Goal: Information Seeking & Learning: Check status

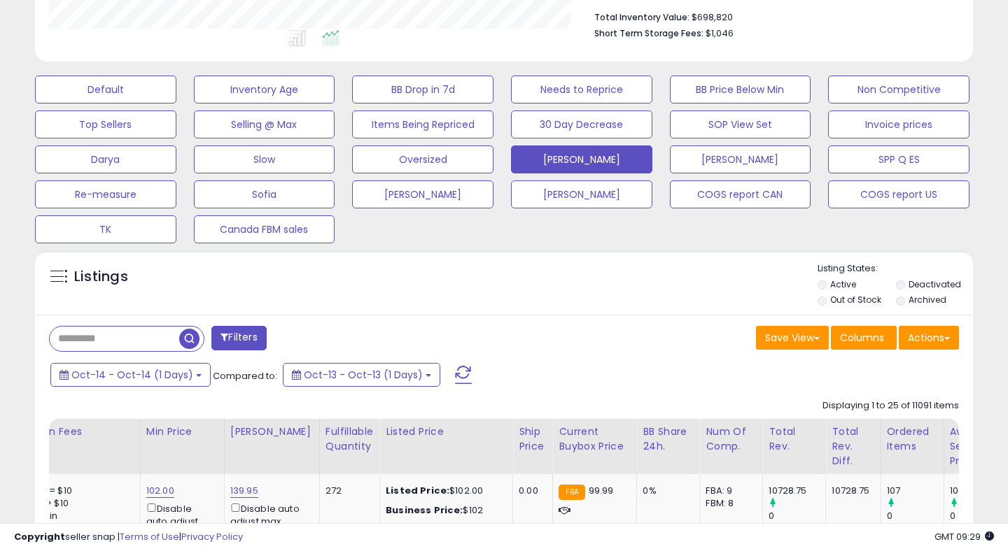
scroll to position [367, 0]
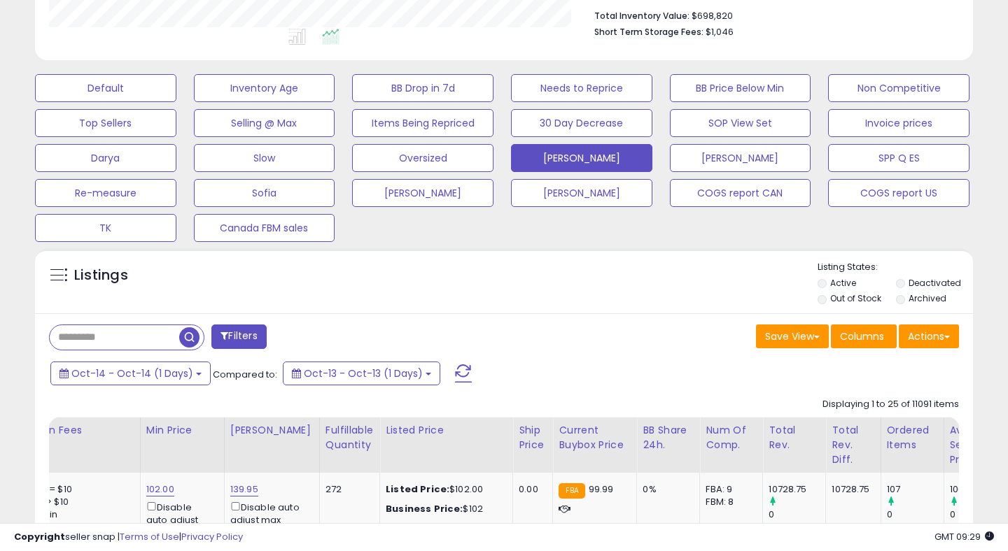
click at [132, 389] on div "Oct-14 - Oct-14 (1 Days) Compared to: Oct-13 - Oct-13 (1 Days)" at bounding box center [388, 375] width 682 height 31
click at [99, 376] on span "Oct-14 - Oct-14 (1 Days)" at bounding box center [132, 374] width 122 height 14
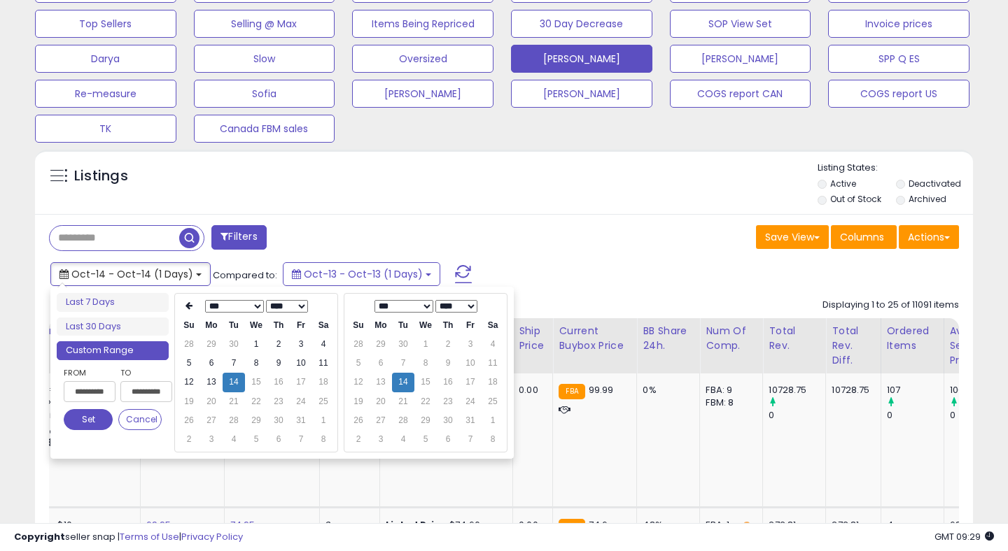
scroll to position [486, 0]
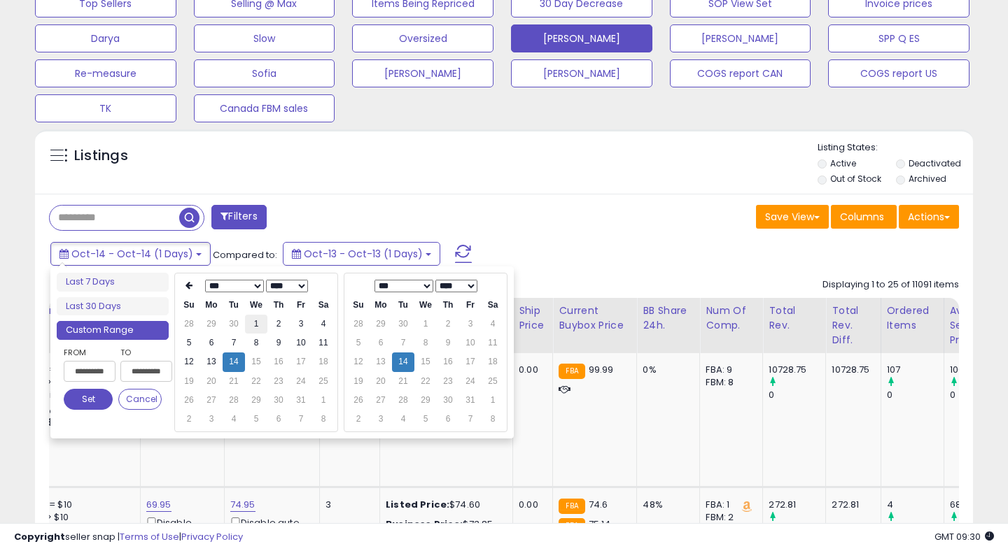
click at [251, 321] on td "1" at bounding box center [256, 324] width 22 height 19
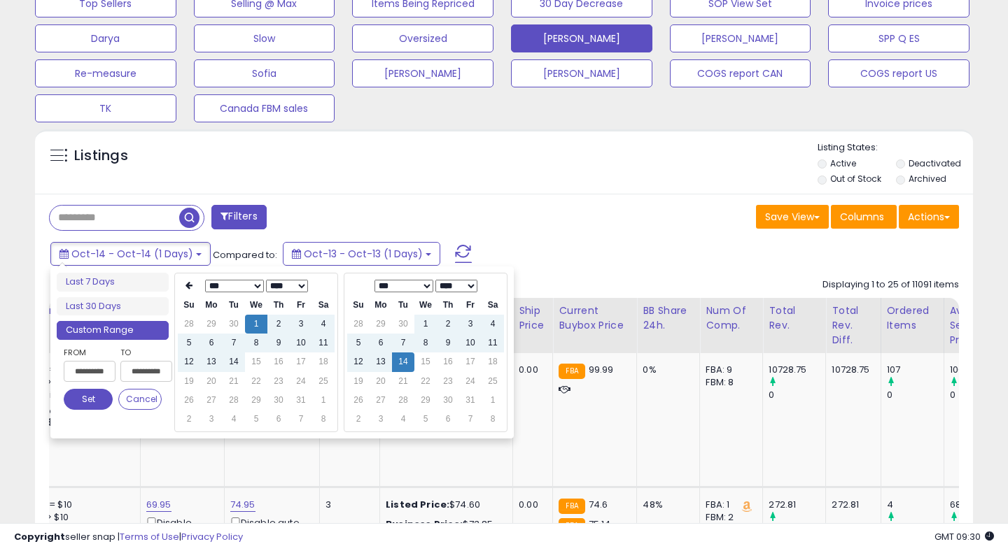
type input "**********"
click at [80, 402] on button "Set" at bounding box center [88, 399] width 49 height 21
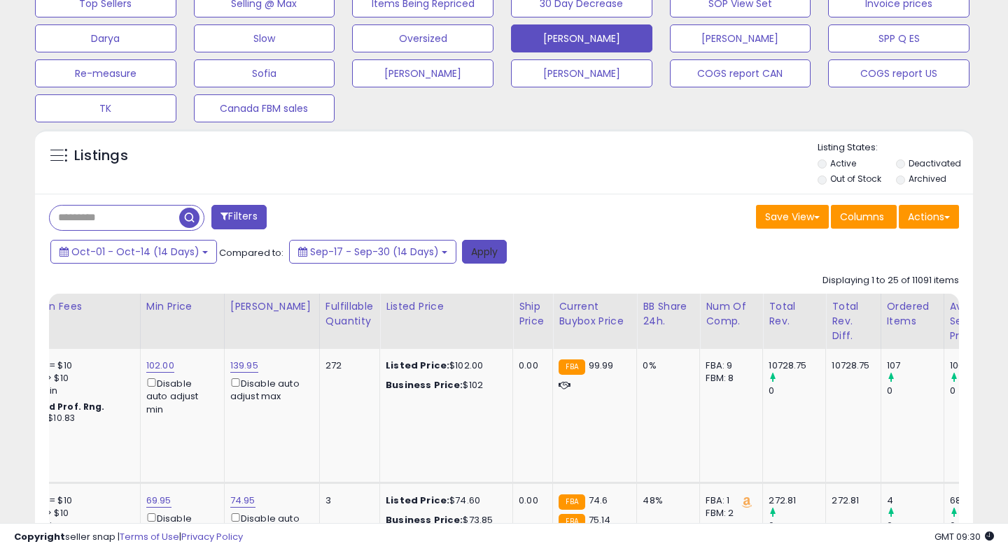
click at [475, 251] on button "Apply" at bounding box center [484, 252] width 45 height 24
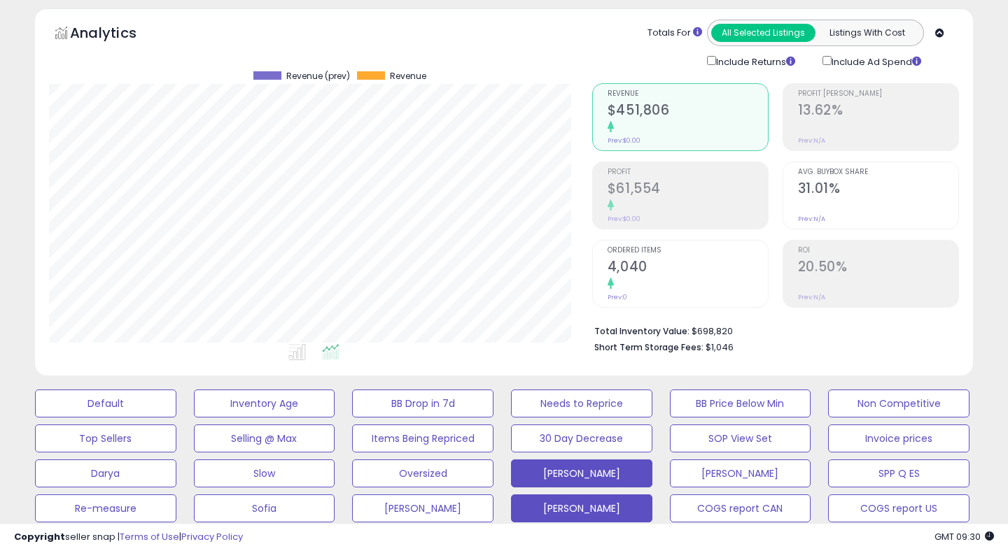
scroll to position [314, 0]
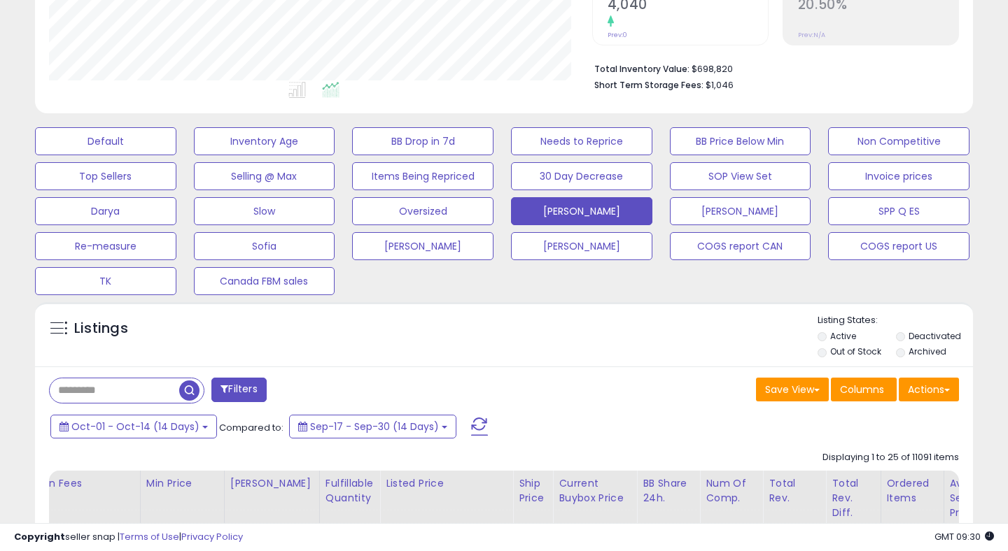
click at [471, 421] on span at bounding box center [479, 427] width 17 height 18
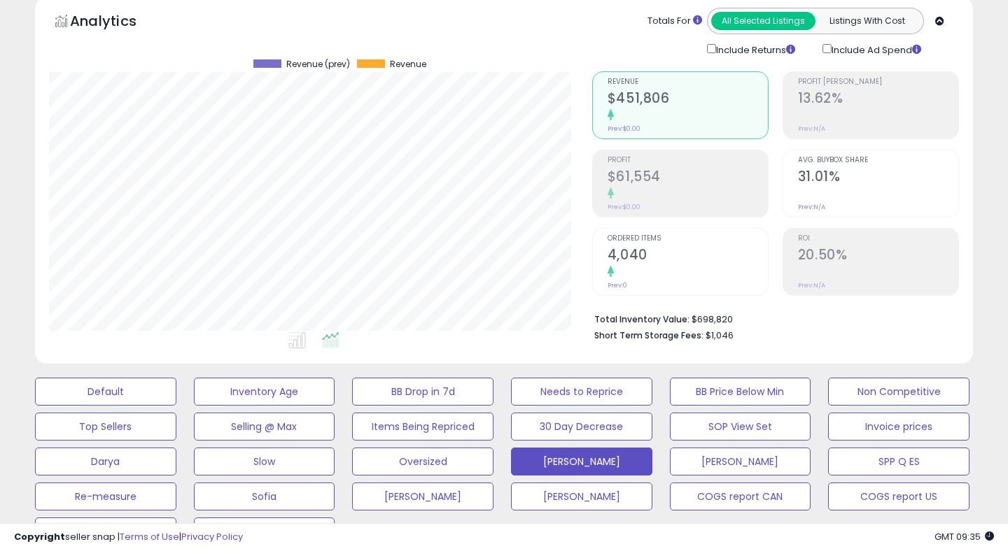
scroll to position [0, 0]
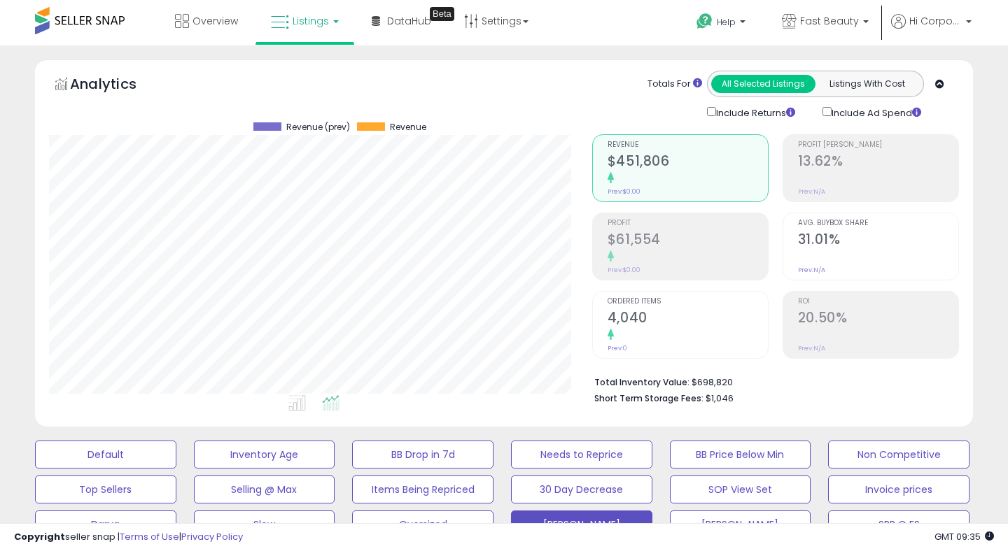
click at [839, 321] on h2 "20.50%" at bounding box center [878, 319] width 160 height 19
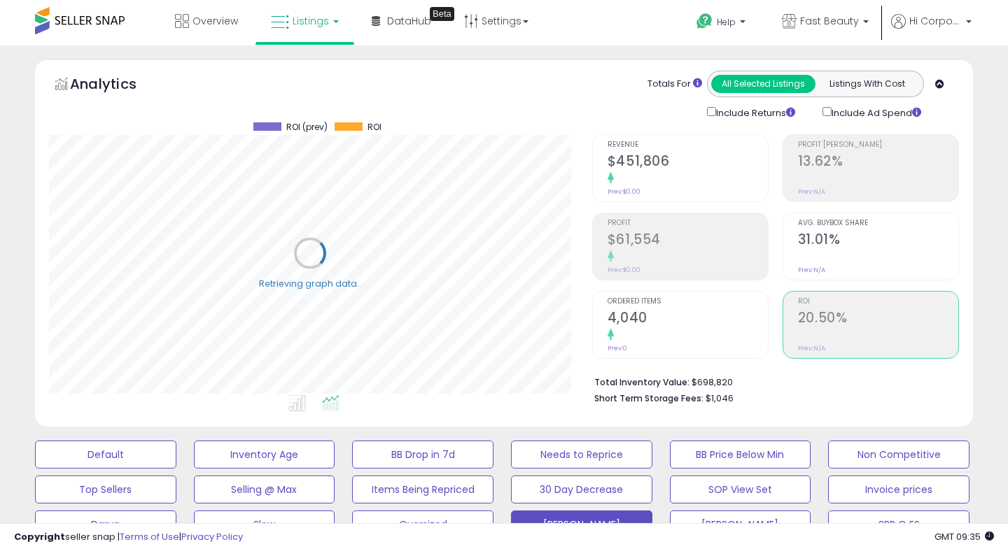
scroll to position [287, 542]
click at [804, 12] on link "Fast Beauty" at bounding box center [825, 22] width 108 height 45
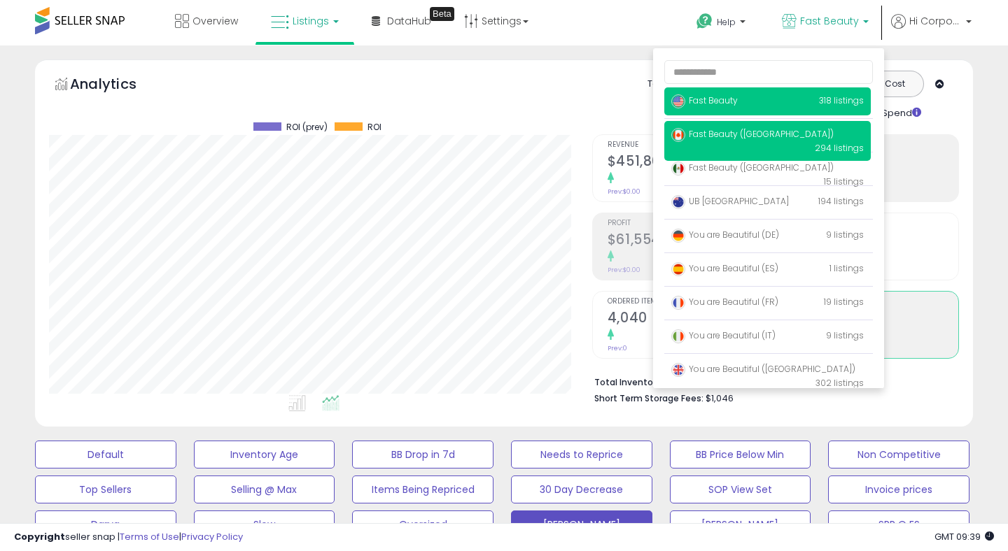
click at [686, 139] on span "Fast Beauty ([GEOGRAPHIC_DATA])" at bounding box center [752, 134] width 162 height 12
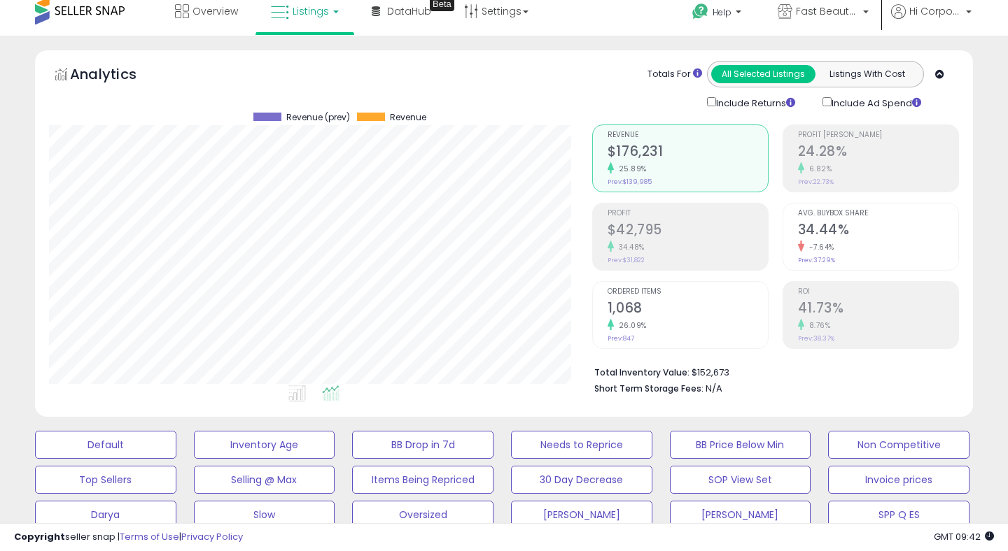
scroll to position [17, 0]
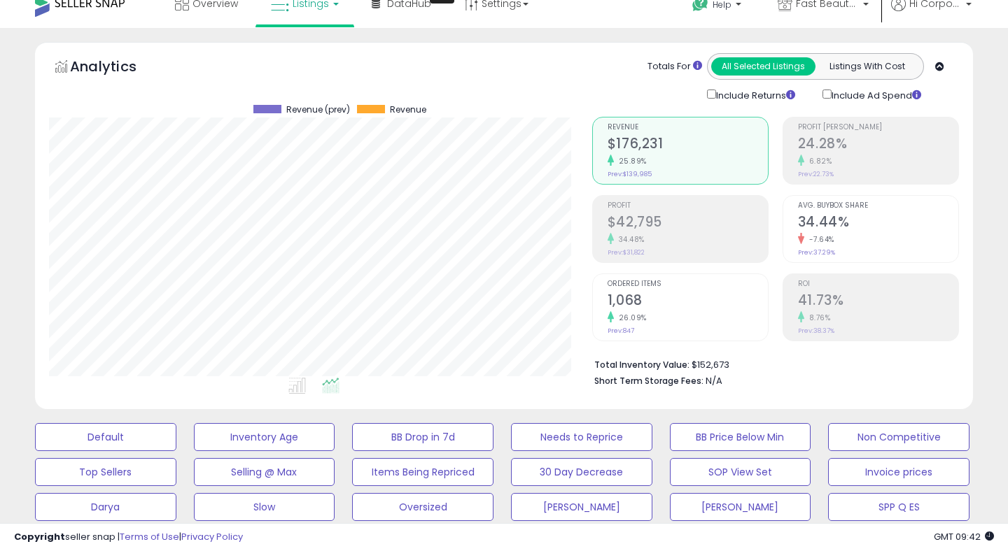
click at [816, 302] on h2 "41.73%" at bounding box center [878, 302] width 160 height 19
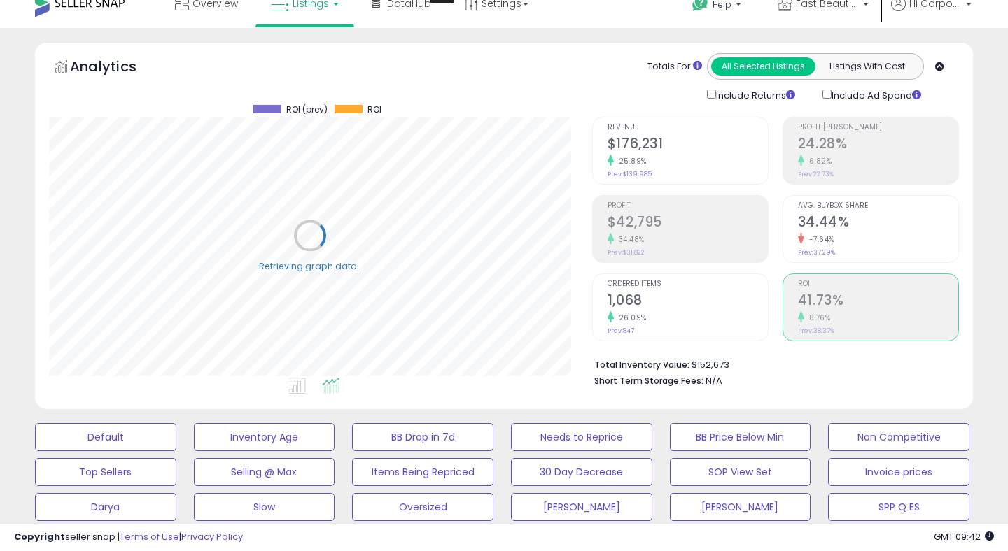
scroll to position [287, 542]
click at [796, 4] on span "Fast Beauty ([GEOGRAPHIC_DATA])" at bounding box center [827, 4] width 63 height 14
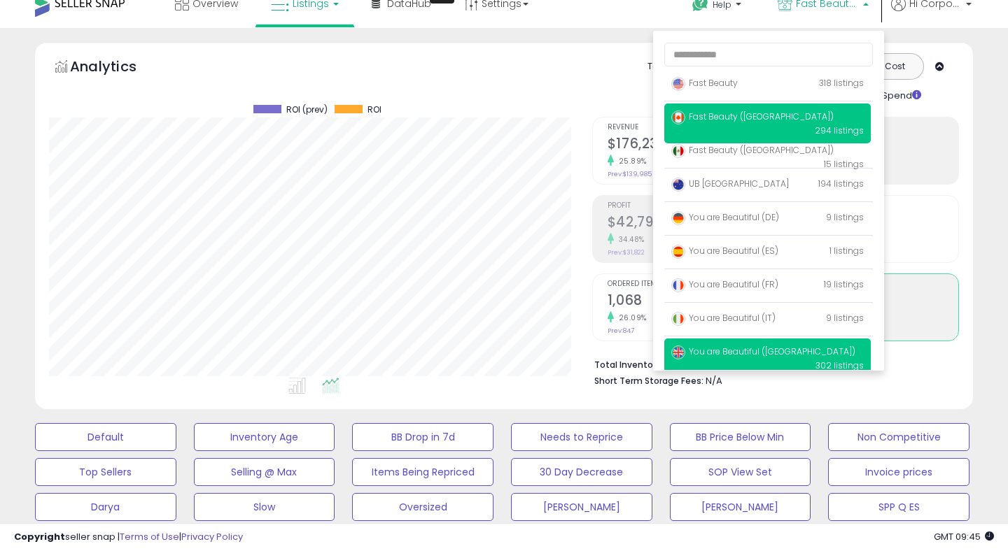
click at [714, 345] on p "You are Beautiful (UK) 302 listings" at bounding box center [767, 359] width 206 height 40
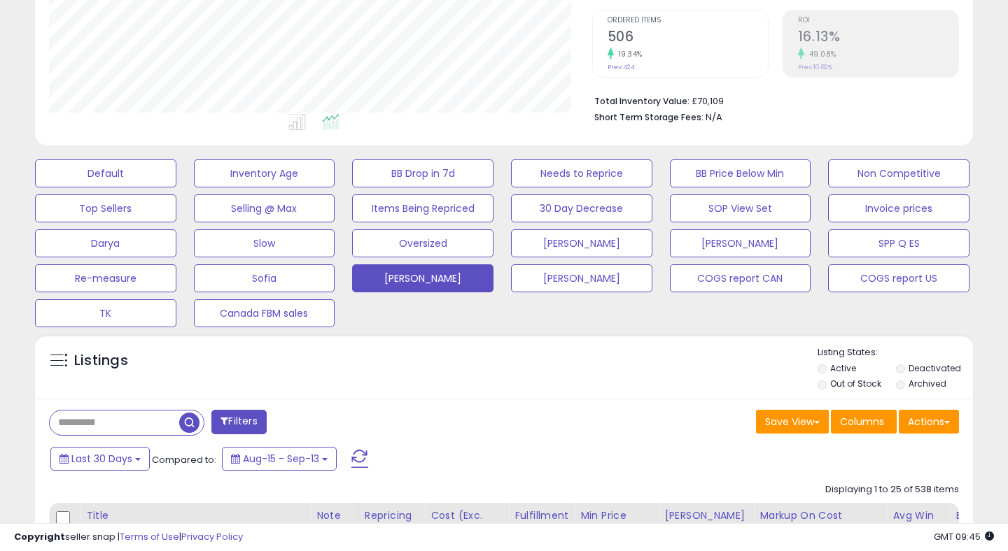
scroll to position [309, 0]
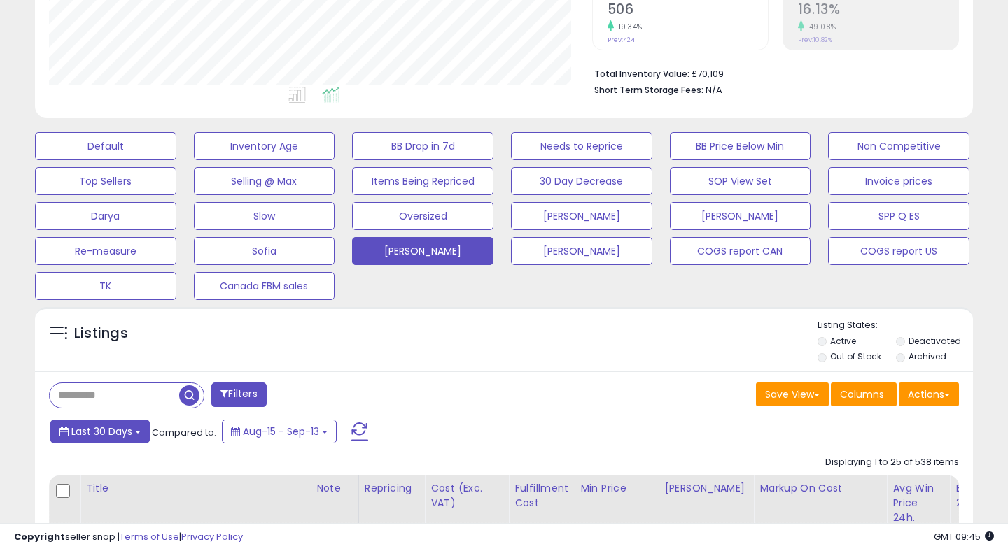
click at [93, 434] on span "Last 30 Days" at bounding box center [101, 432] width 61 height 14
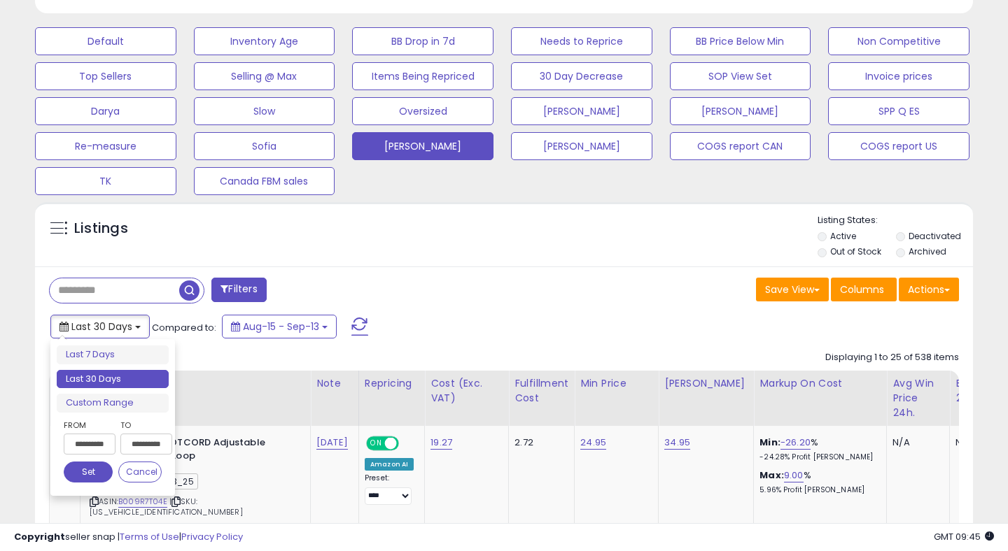
scroll to position [449, 0]
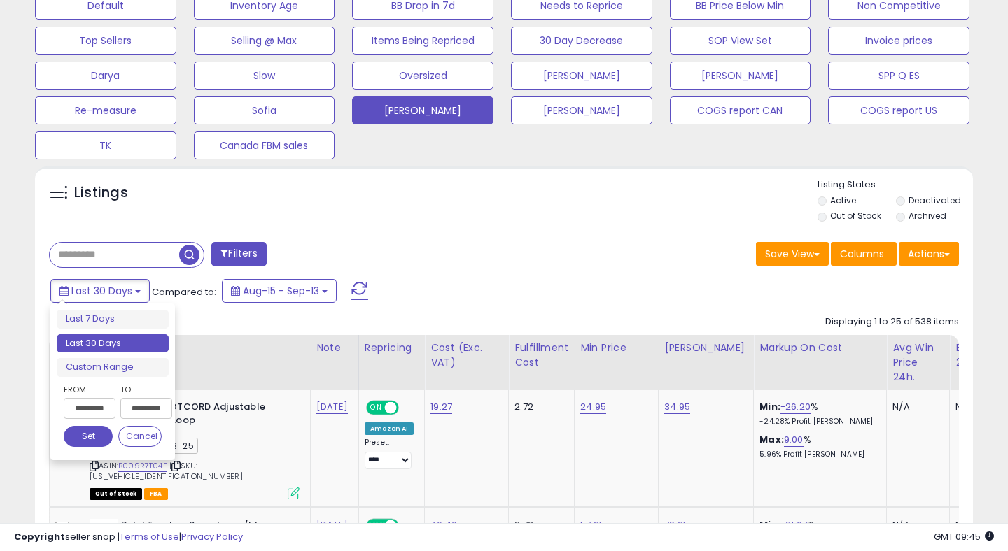
click at [91, 405] on input "**********" at bounding box center [90, 408] width 52 height 21
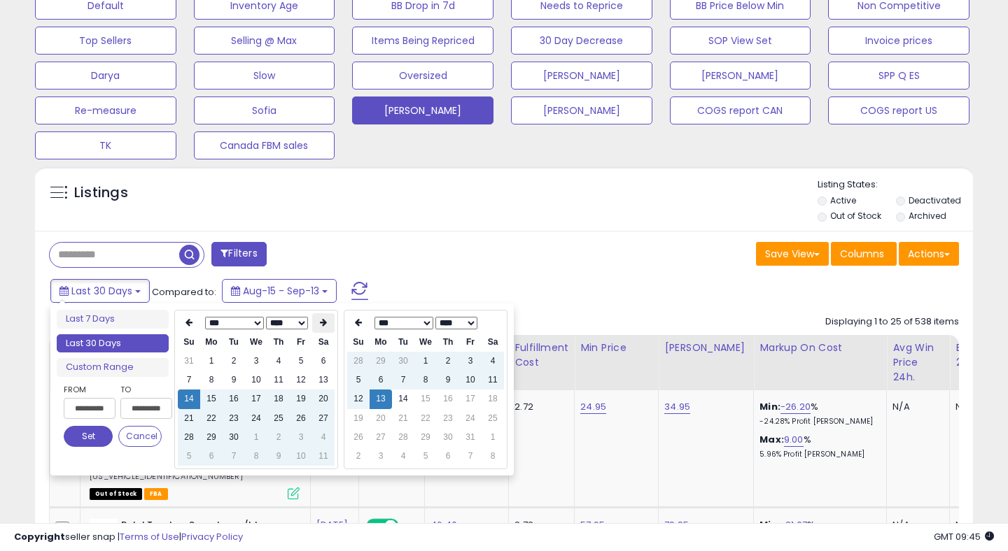
click at [323, 322] on icon at bounding box center [323, 322] width 7 height 8
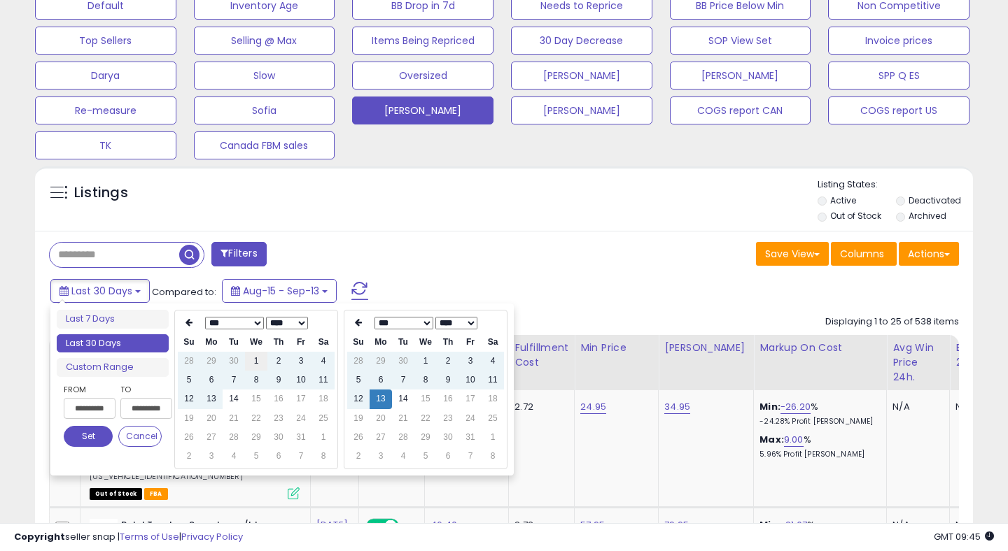
click at [256, 365] on td "1" at bounding box center [256, 361] width 22 height 19
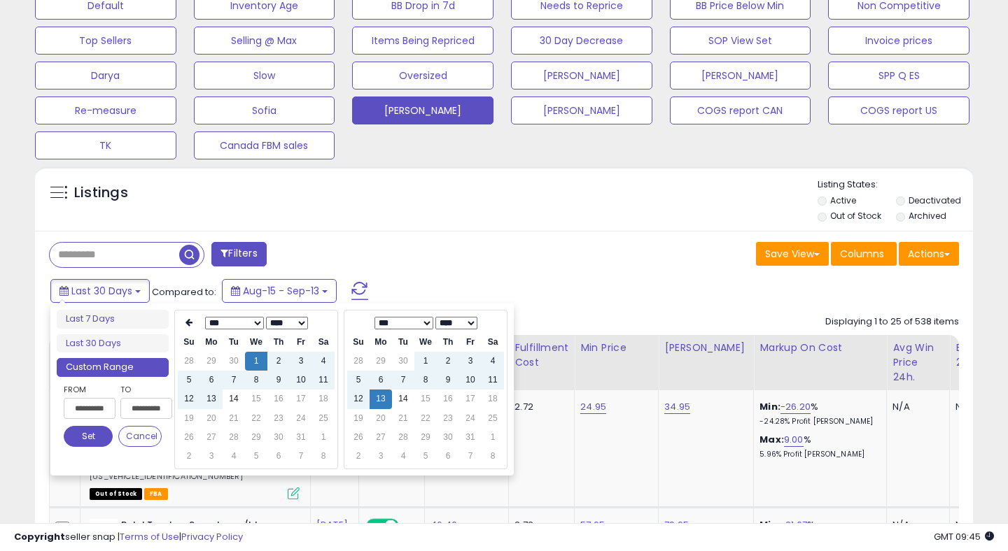
type input "**********"
click at [95, 436] on button "Set" at bounding box center [88, 436] width 49 height 21
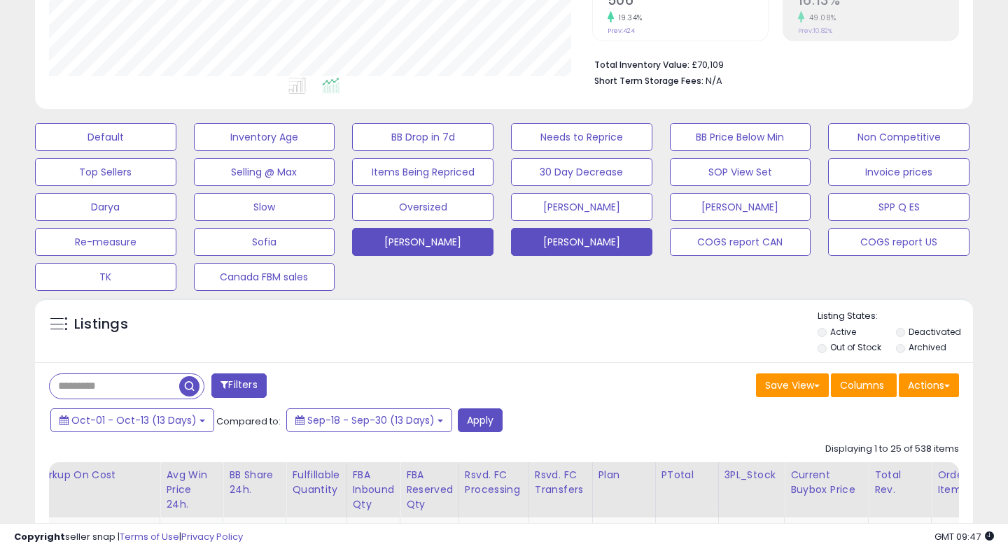
scroll to position [300, 0]
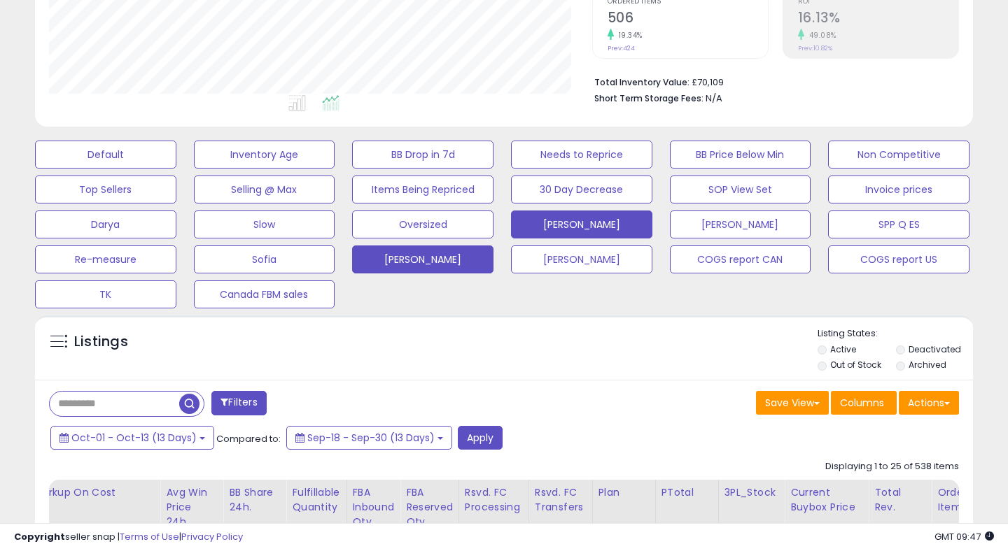
click at [607, 223] on button "[PERSON_NAME]" at bounding box center [581, 225] width 141 height 28
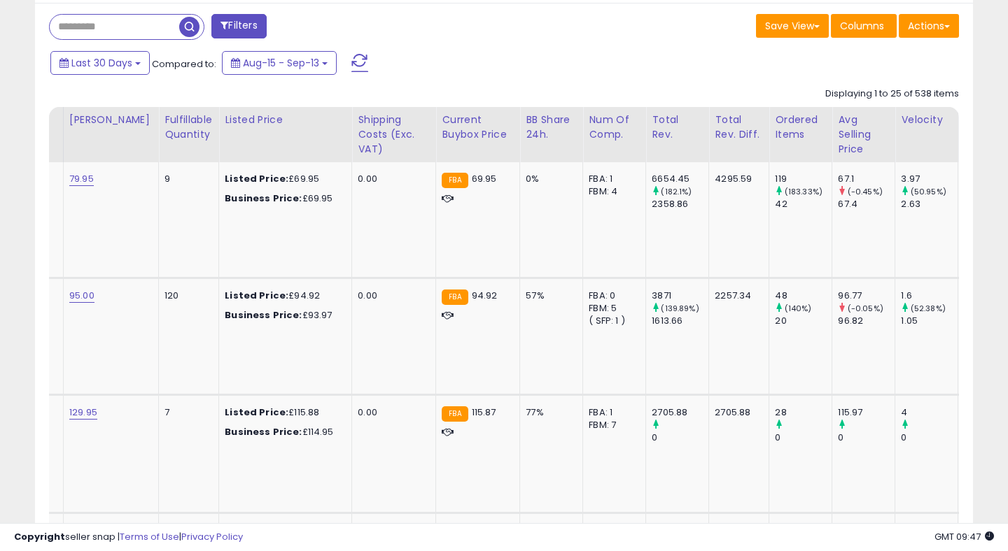
scroll to position [0, 0]
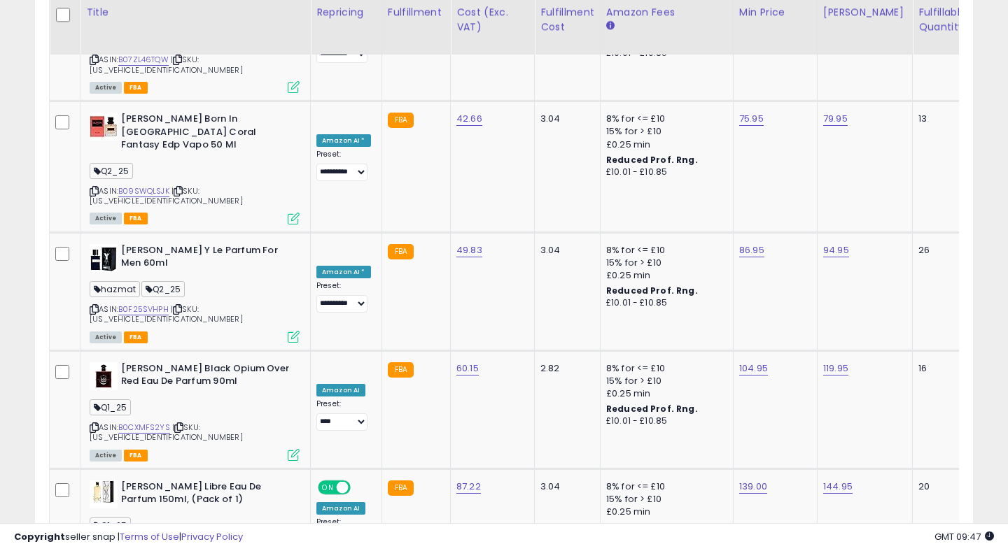
drag, startPoint x: 225, startPoint y: 307, endPoint x: 288, endPoint y: 300, distance: 62.6
copy span "8435137749591"
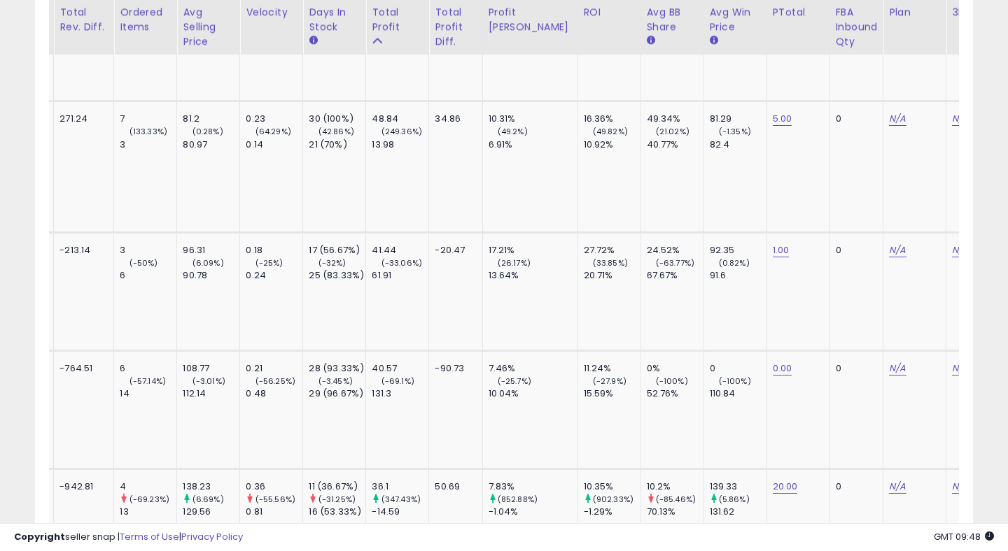
scroll to position [0, 1430]
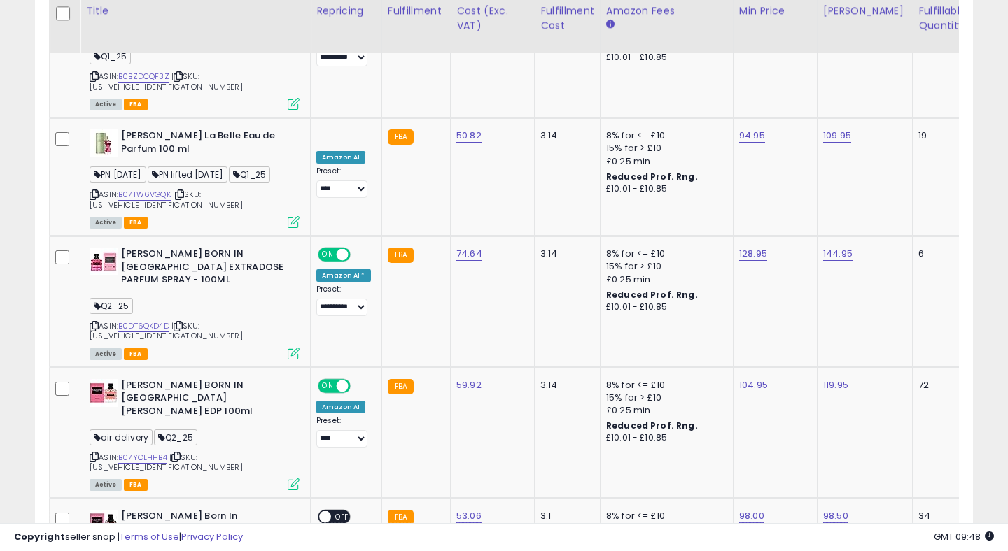
scroll to position [1714, 0]
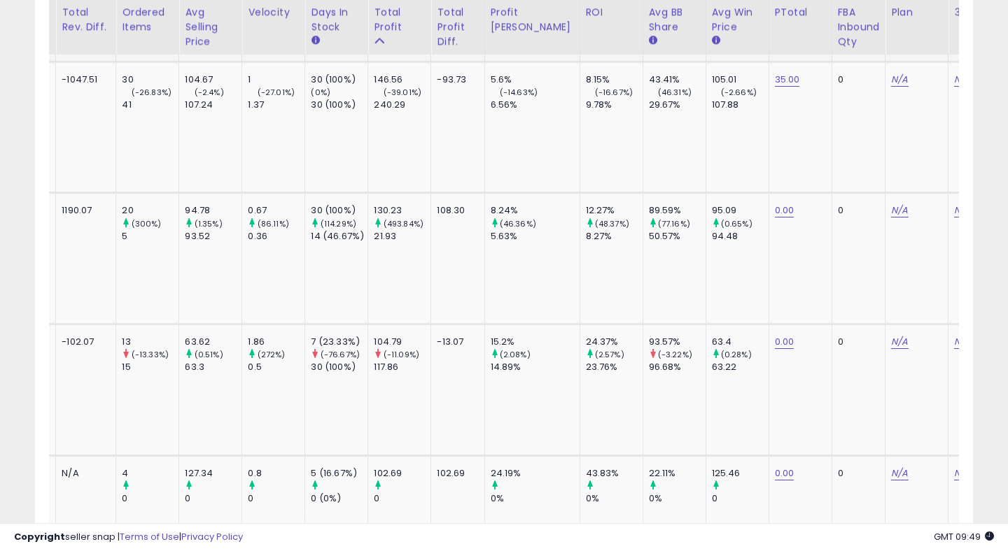
scroll to position [0, 335]
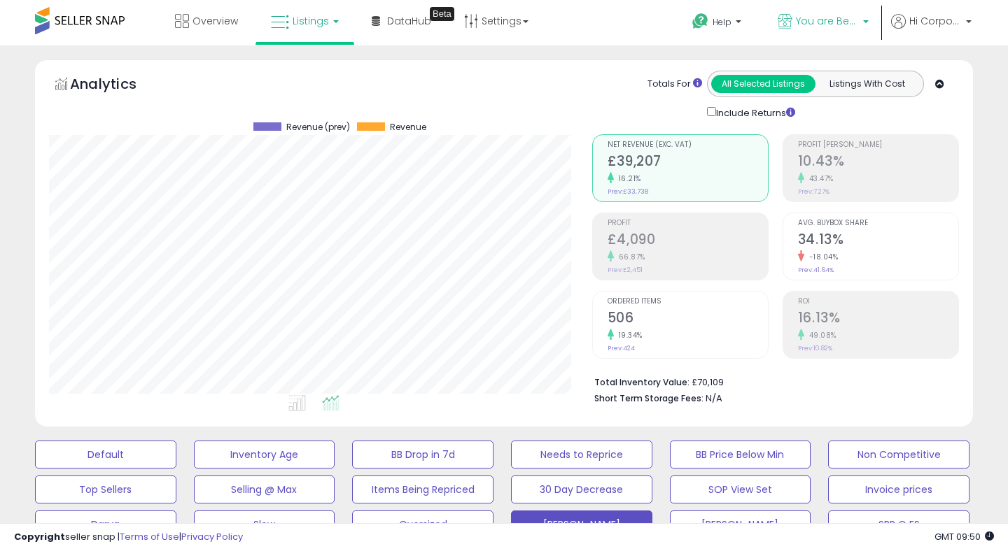
click at [818, 20] on span "You are Beautiful ([GEOGRAPHIC_DATA])" at bounding box center [827, 21] width 63 height 14
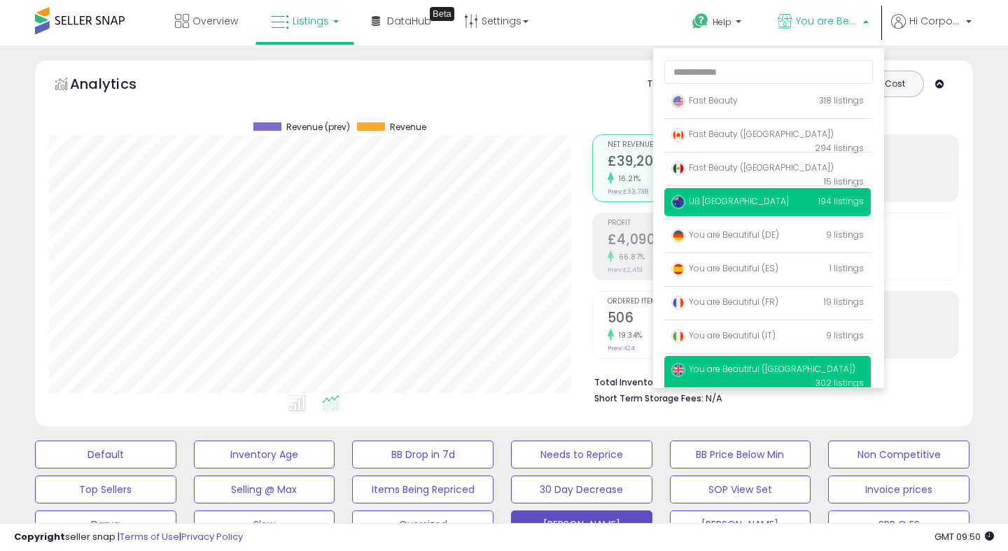
click at [691, 197] on span "UB [GEOGRAPHIC_DATA]" at bounding box center [730, 201] width 118 height 12
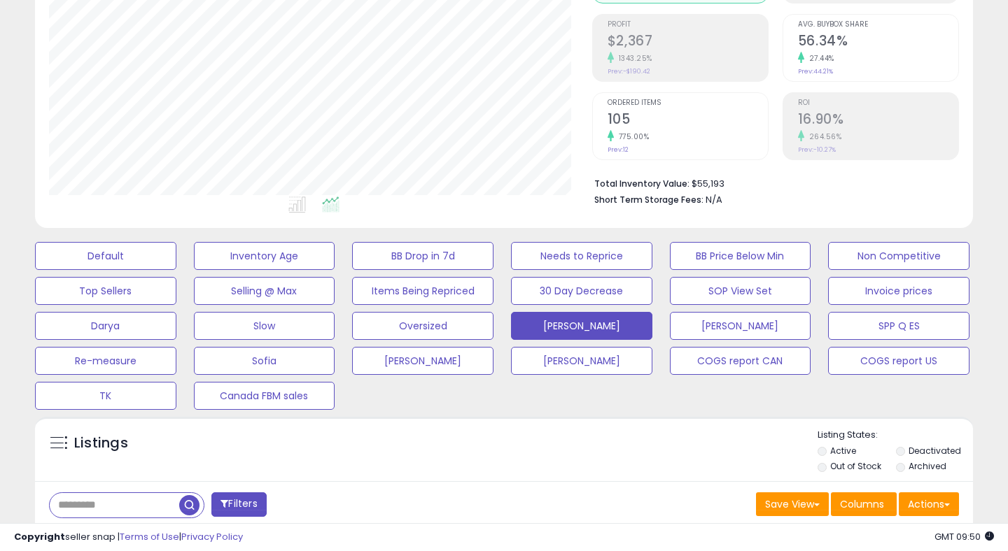
scroll to position [386, 0]
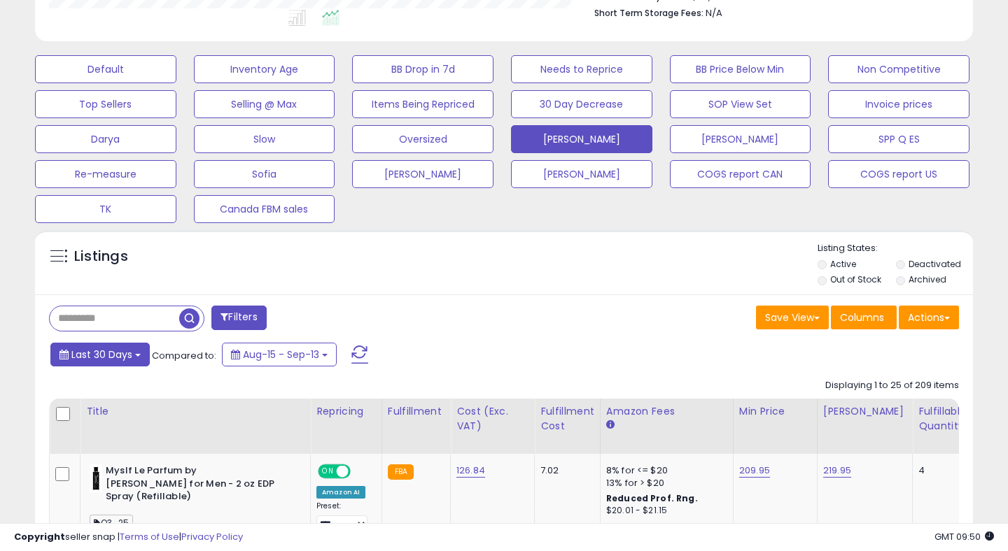
click at [85, 348] on span "Last 30 Days" at bounding box center [101, 355] width 61 height 14
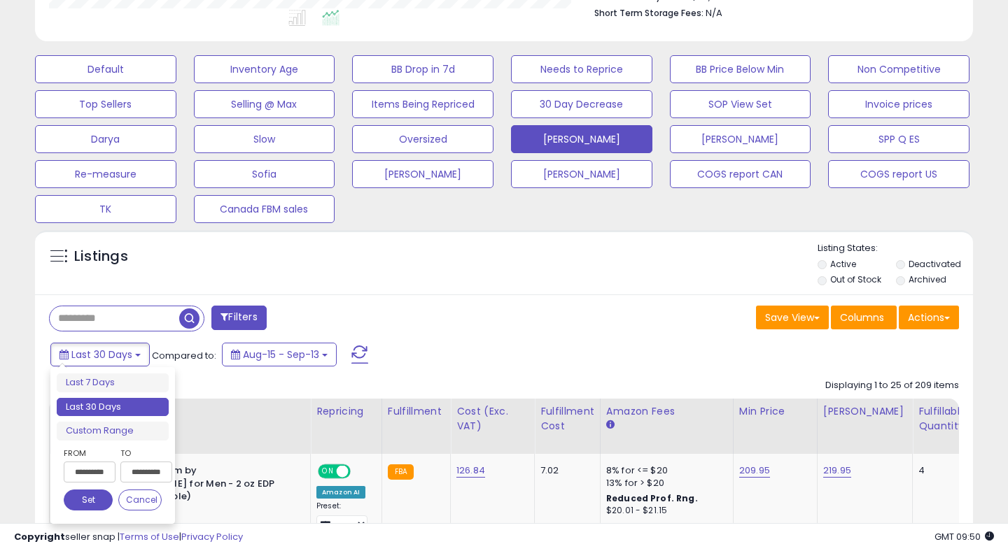
click at [92, 469] on input "**********" at bounding box center [90, 472] width 52 height 21
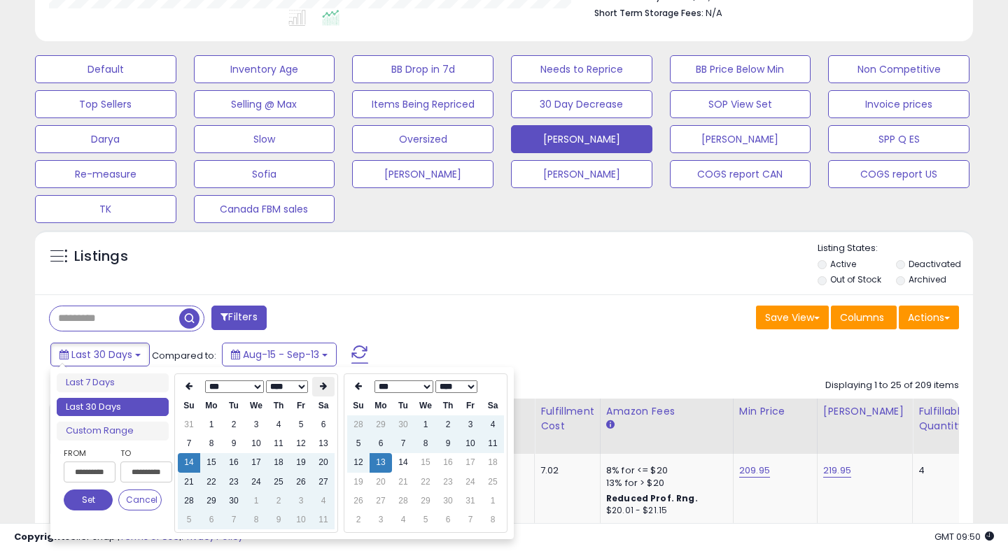
click at [321, 393] on th at bounding box center [323, 387] width 22 height 20
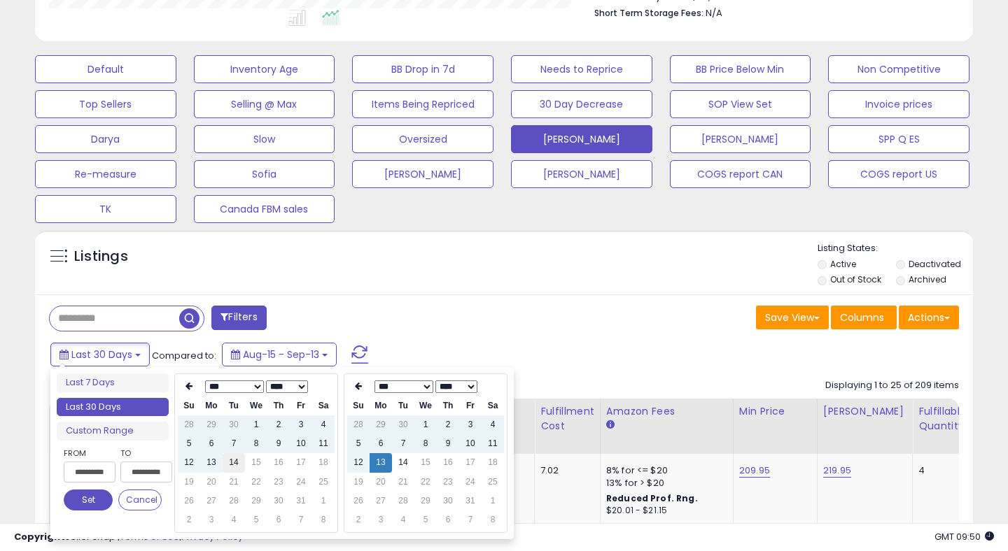
type input "**********"
click at [231, 466] on td "14" at bounding box center [234, 462] width 22 height 19
type input "**********"
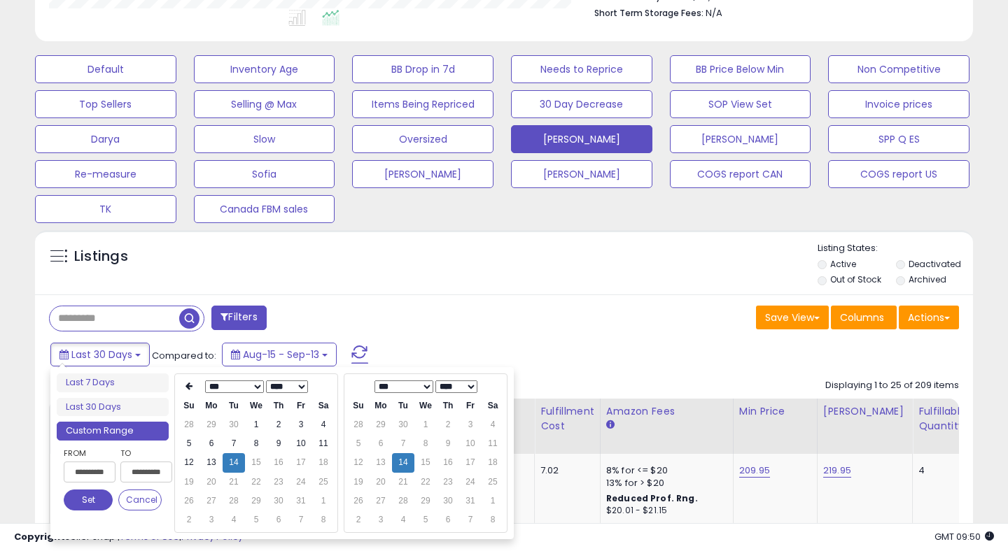
type input "**********"
click at [86, 505] on button "Set" at bounding box center [88, 500] width 49 height 21
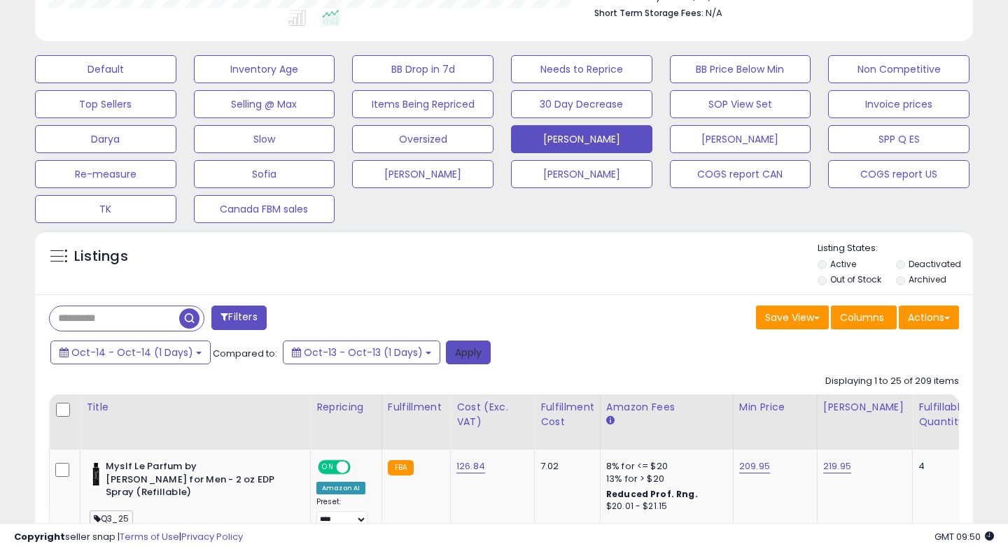
click at [456, 360] on button "Apply" at bounding box center [468, 353] width 45 height 24
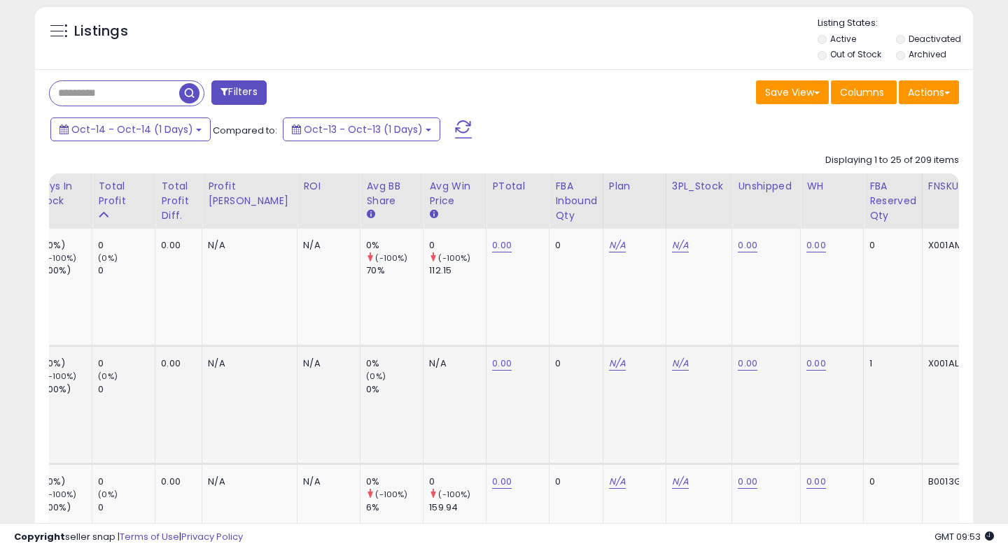
scroll to position [0, 0]
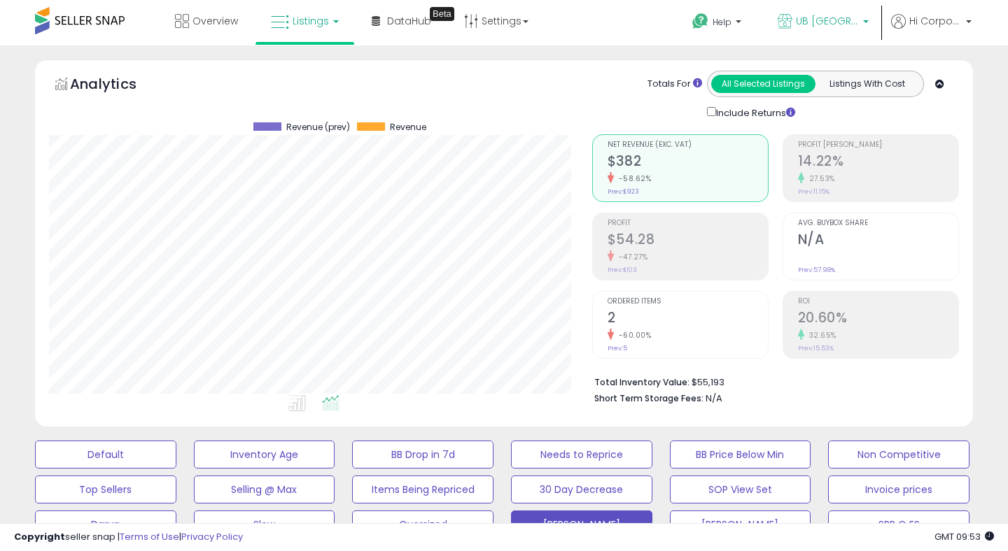
click at [805, 16] on span "UB [GEOGRAPHIC_DATA]" at bounding box center [827, 21] width 63 height 14
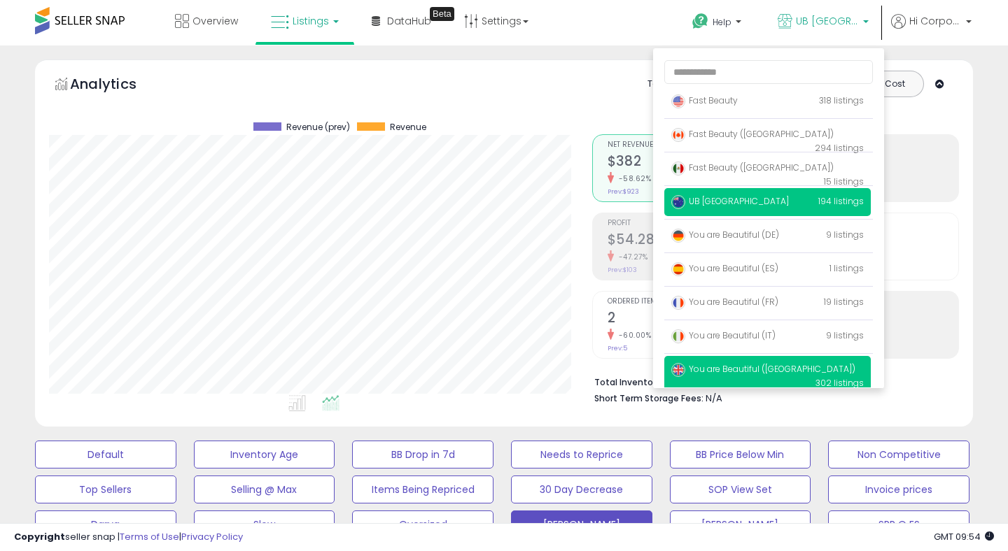
click at [698, 376] on p "You are Beautiful (UK) 302 listings" at bounding box center [767, 376] width 206 height 40
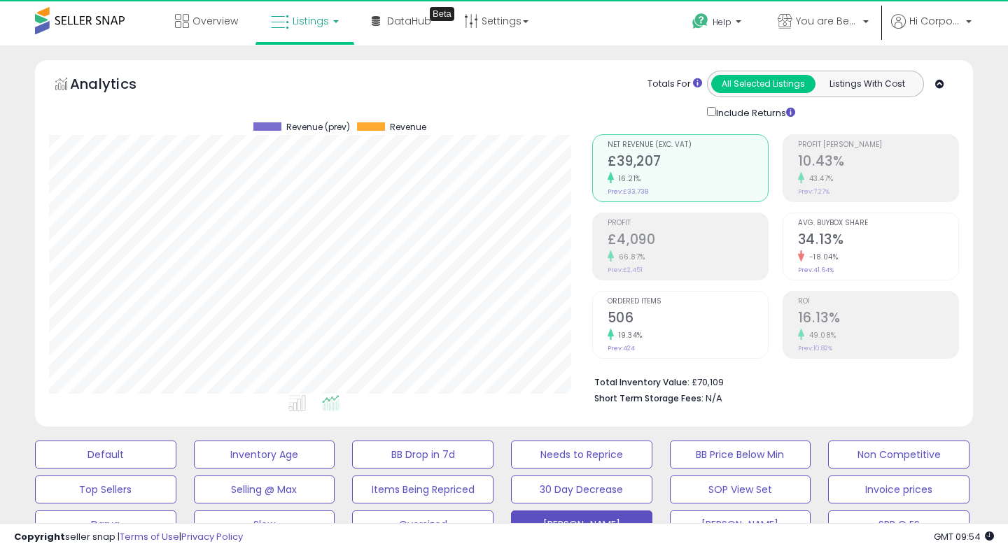
scroll to position [287, 542]
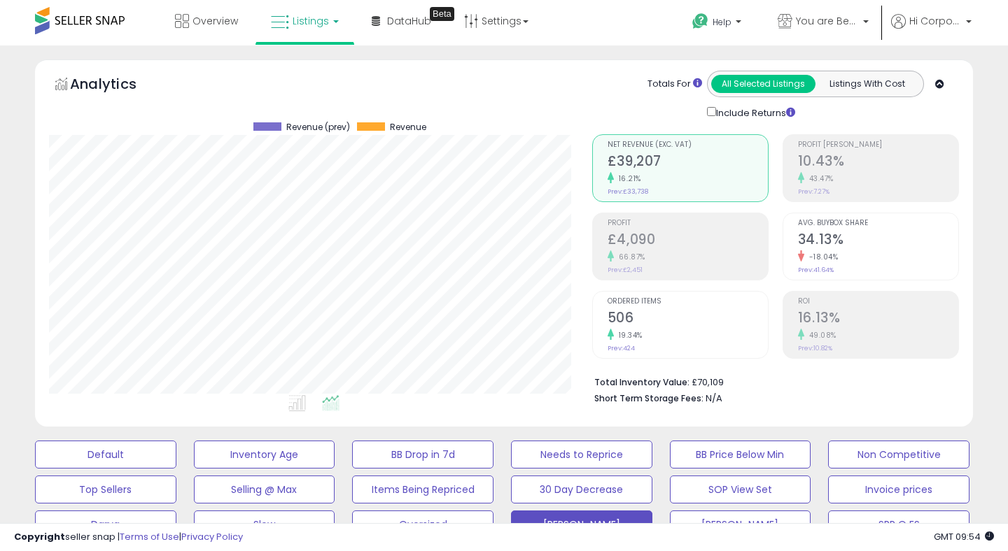
click at [822, 327] on h2 "16.13%" at bounding box center [878, 319] width 160 height 19
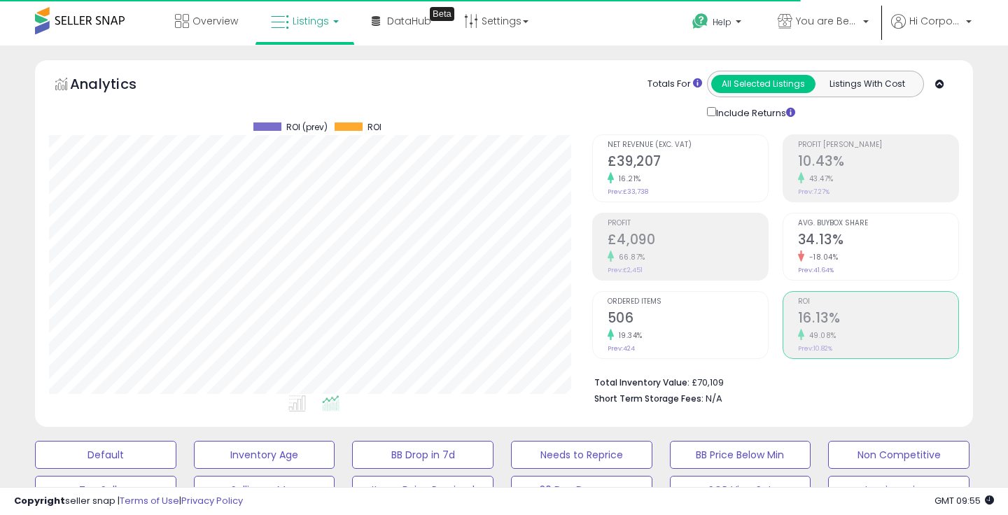
click at [676, 157] on h2 "£39,207" at bounding box center [687, 162] width 160 height 19
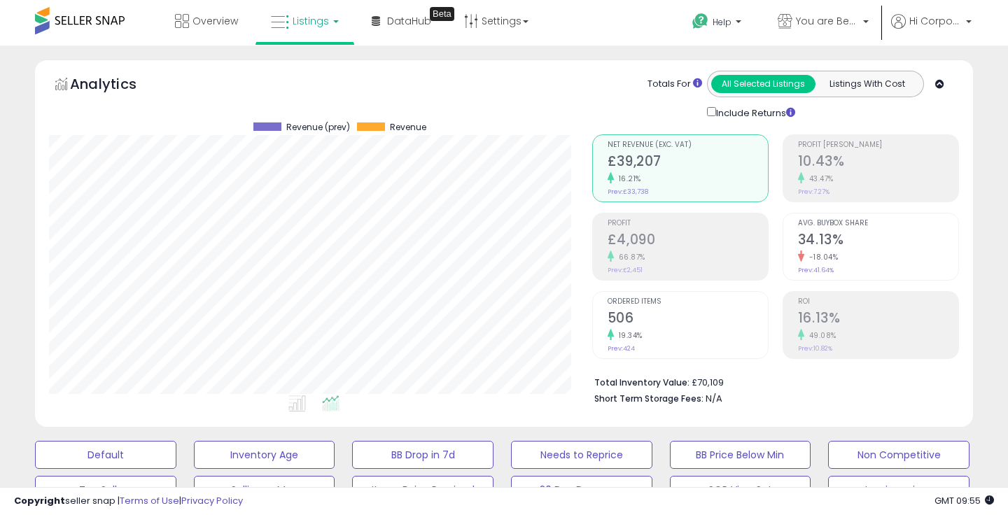
click at [854, 318] on h2 "16.13%" at bounding box center [878, 319] width 160 height 19
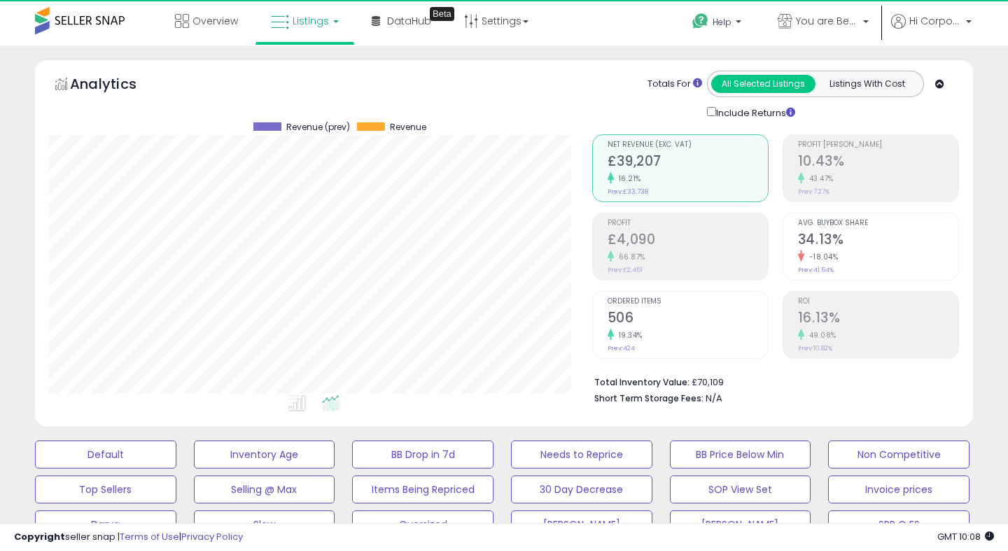
scroll to position [287, 542]
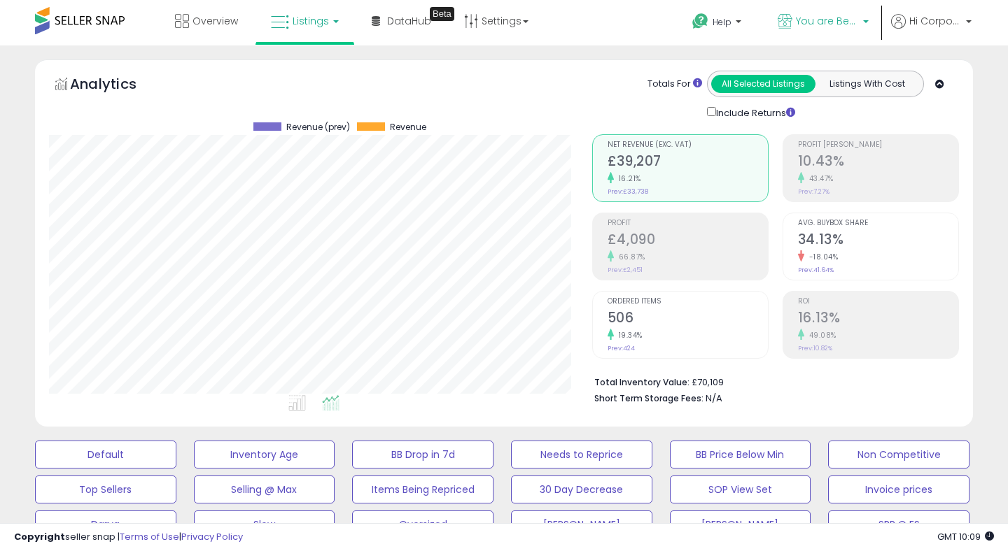
click at [794, 14] on p "You are Beautiful ([GEOGRAPHIC_DATA])" at bounding box center [822, 22] width 91 height 17
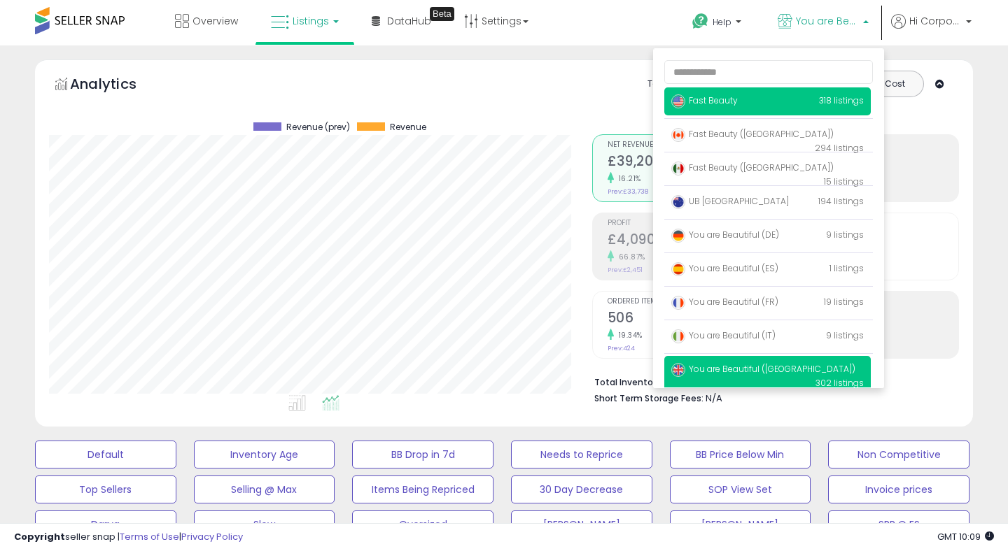
click at [724, 98] on span "Fast Beauty" at bounding box center [704, 100] width 66 height 12
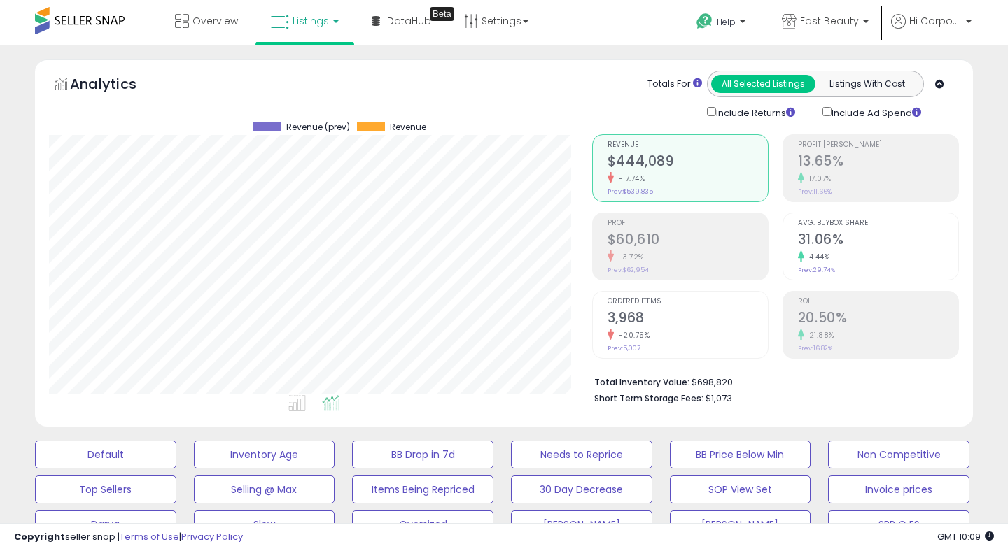
scroll to position [287, 542]
click at [876, 306] on div "ROI 20.50% 21.88% Prev: 16.82%" at bounding box center [878, 323] width 160 height 63
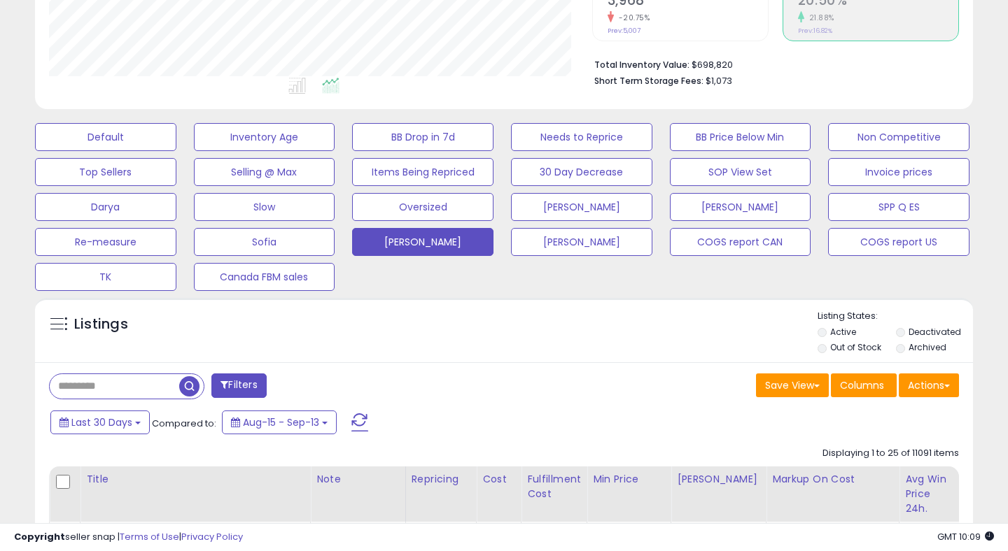
scroll to position [365, 0]
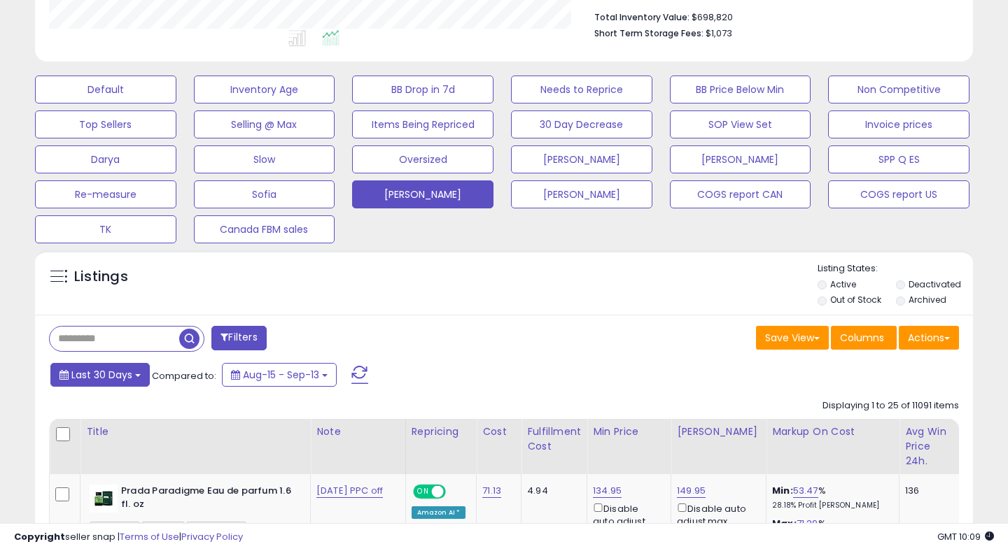
click at [125, 374] on span "Last 30 Days" at bounding box center [101, 375] width 61 height 14
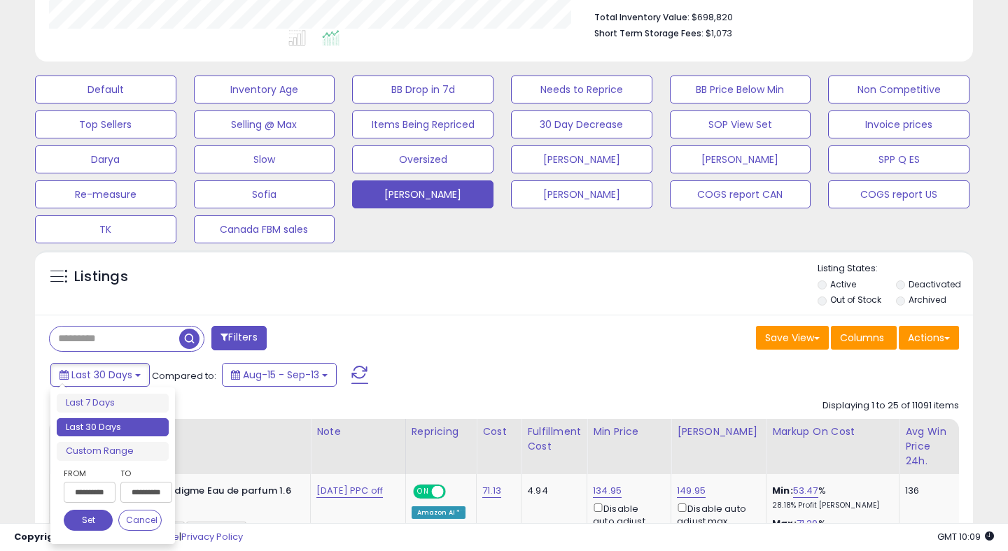
click at [89, 493] on input "**********" at bounding box center [90, 492] width 52 height 21
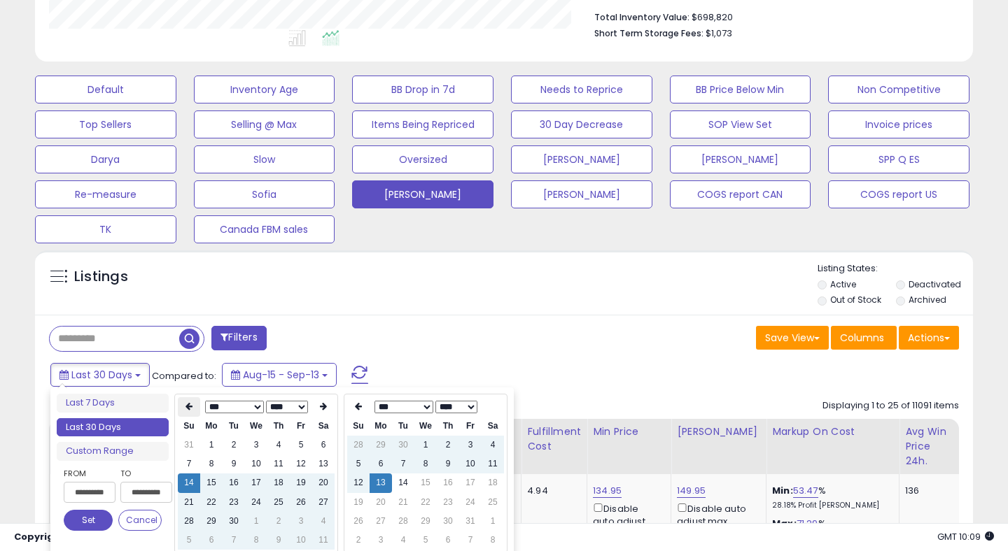
click at [185, 408] on icon at bounding box center [188, 406] width 7 height 8
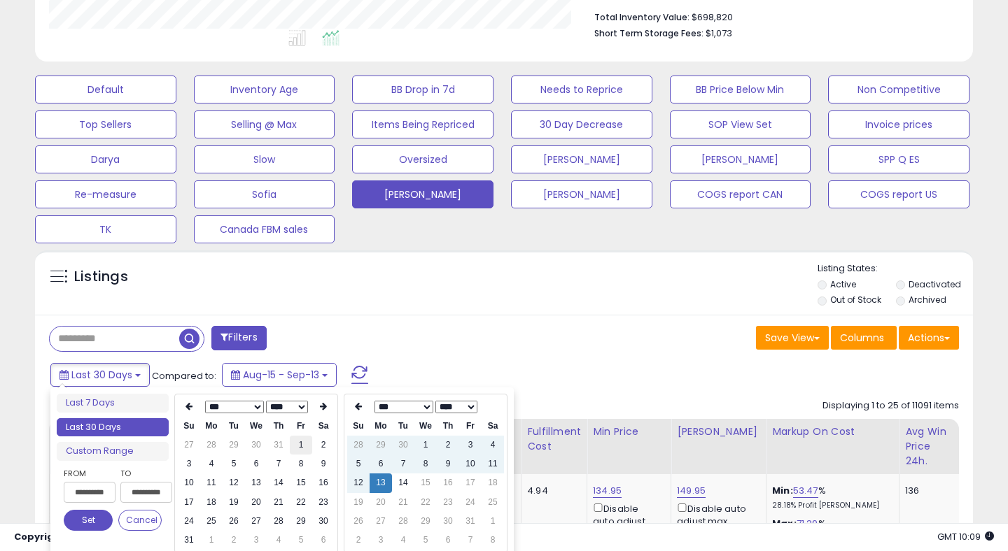
click at [299, 446] on td "1" at bounding box center [301, 445] width 22 height 19
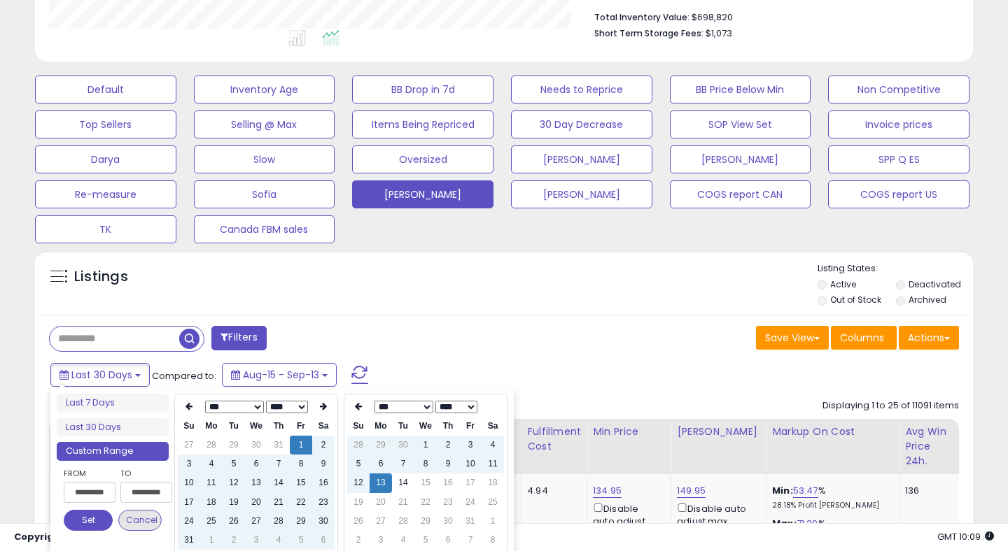
type input "**********"
click at [97, 519] on button "Set" at bounding box center [88, 520] width 49 height 21
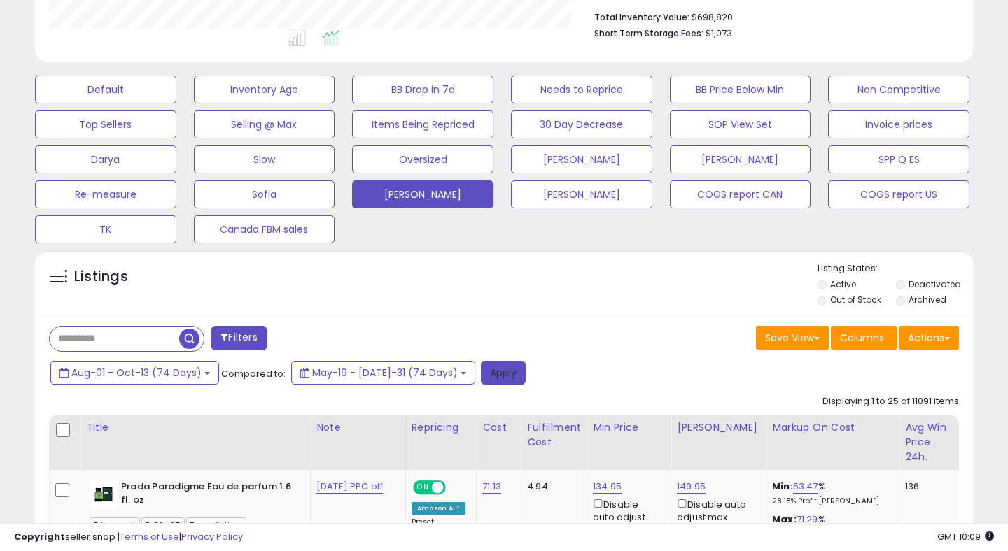
click at [488, 378] on button "Apply" at bounding box center [503, 373] width 45 height 24
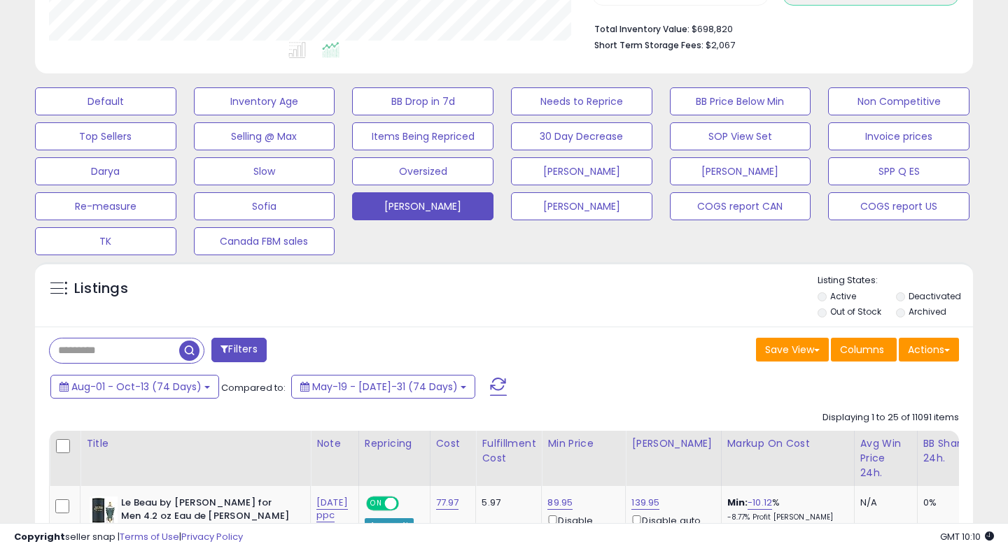
scroll to position [407, 0]
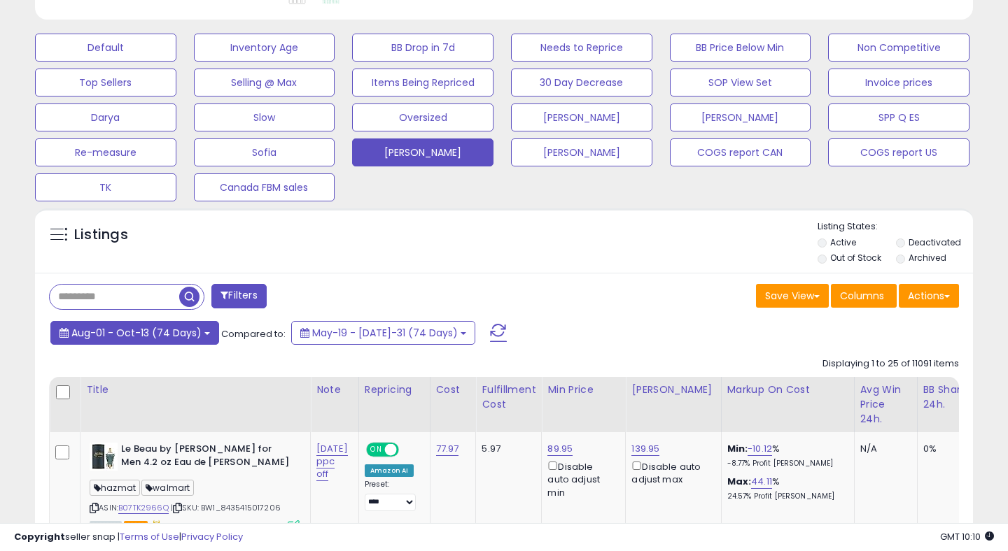
click at [143, 326] on span "Aug-01 - Oct-13 (74 Days)" at bounding box center [136, 333] width 130 height 14
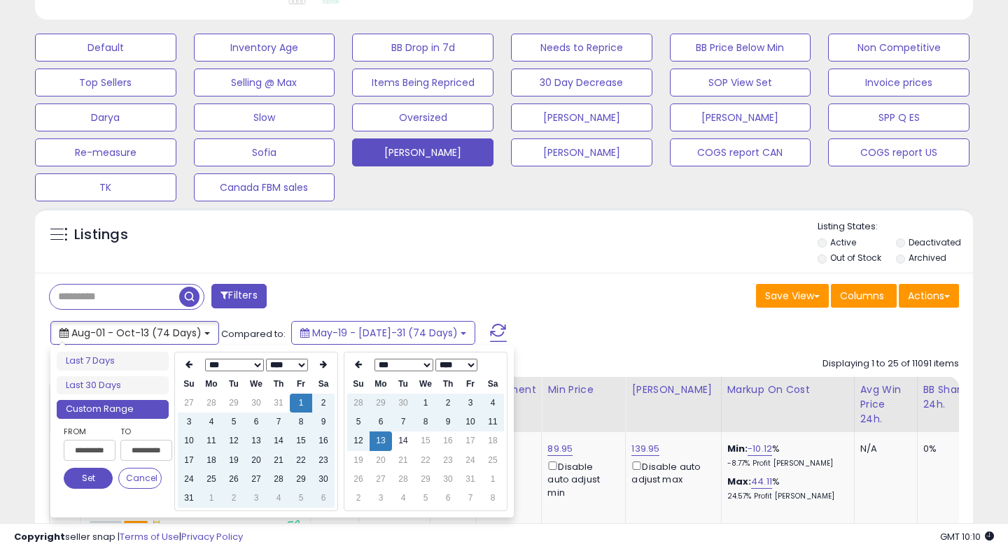
type input "**********"
click at [185, 366] on th at bounding box center [189, 365] width 22 height 20
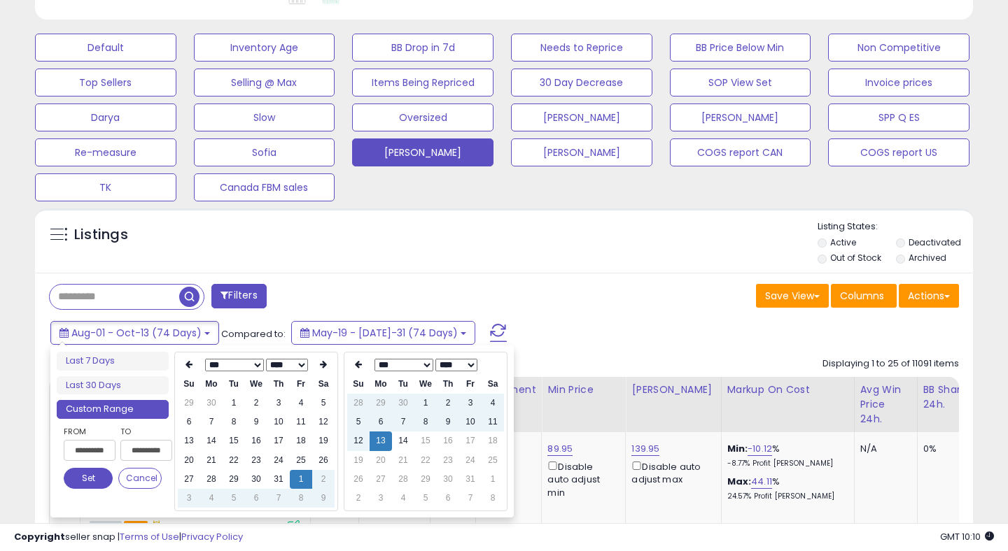
scroll to position [0, 0]
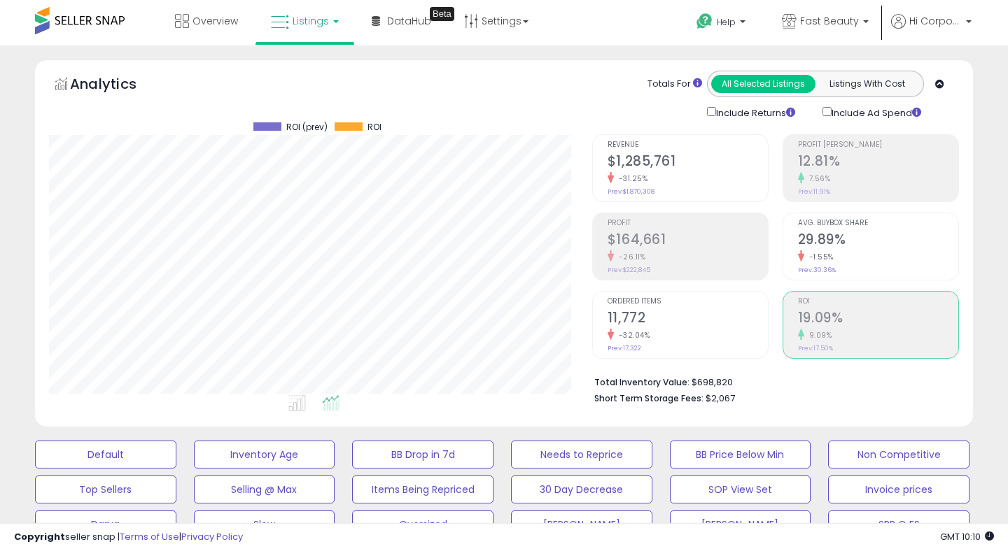
click at [838, 141] on span "Profit [PERSON_NAME]" at bounding box center [878, 145] width 160 height 8
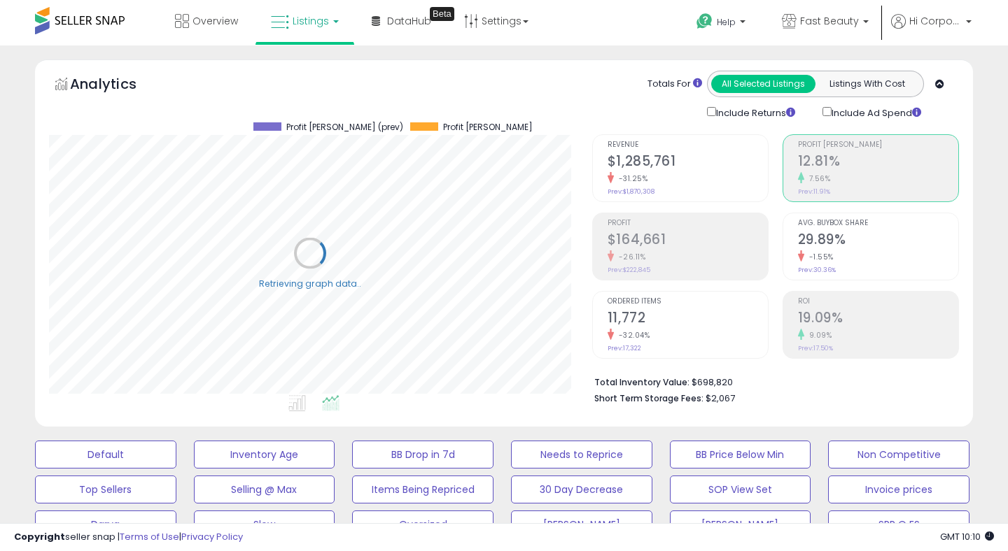
scroll to position [287, 542]
click at [808, 19] on span "Fast Beauty" at bounding box center [829, 21] width 59 height 14
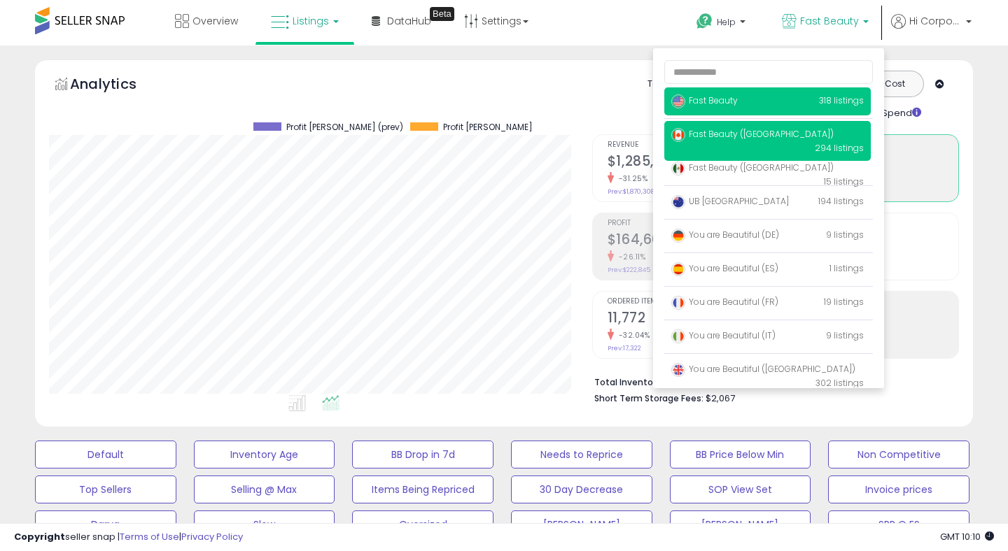
click at [714, 138] on span "Fast Beauty ([GEOGRAPHIC_DATA])" at bounding box center [752, 134] width 162 height 12
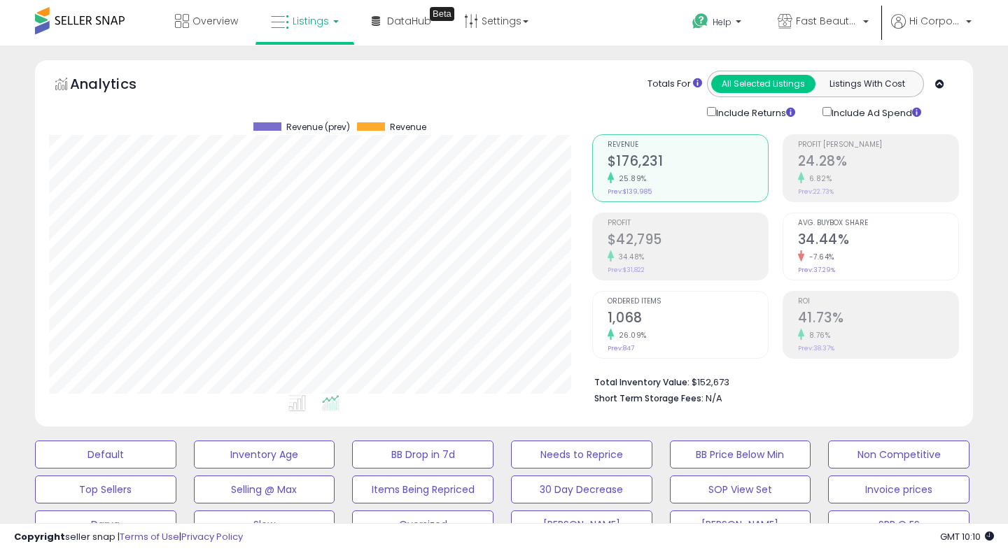
scroll to position [287, 542]
click at [872, 330] on div "8.76%" at bounding box center [878, 335] width 160 height 13
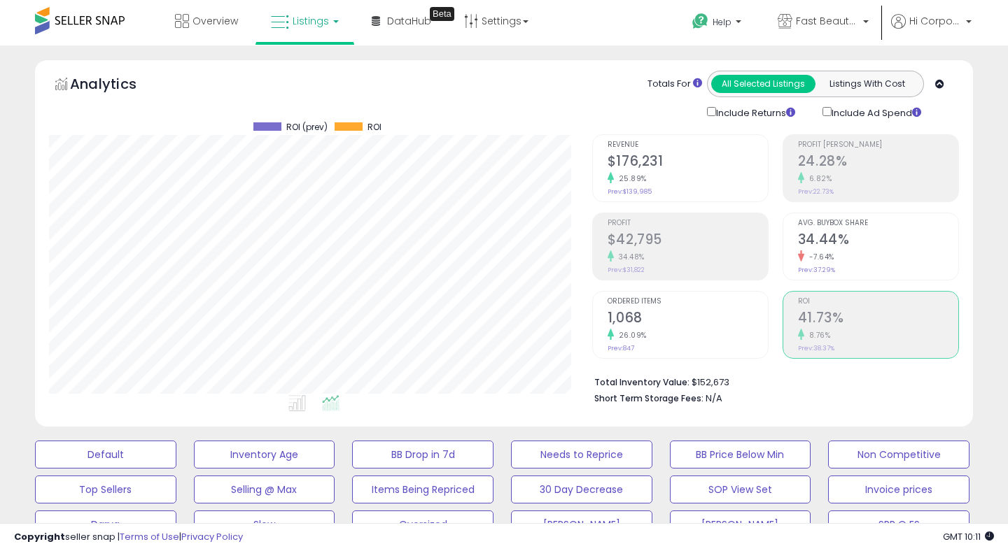
click at [837, 160] on h2 "24.28%" at bounding box center [878, 162] width 160 height 19
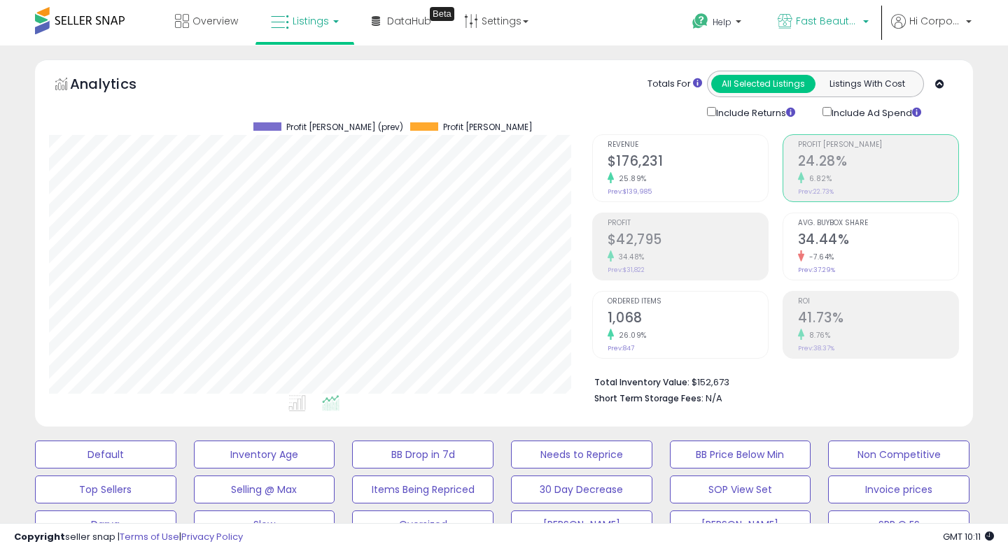
click at [800, 15] on span "Fast Beauty ([GEOGRAPHIC_DATA])" at bounding box center [827, 21] width 63 height 14
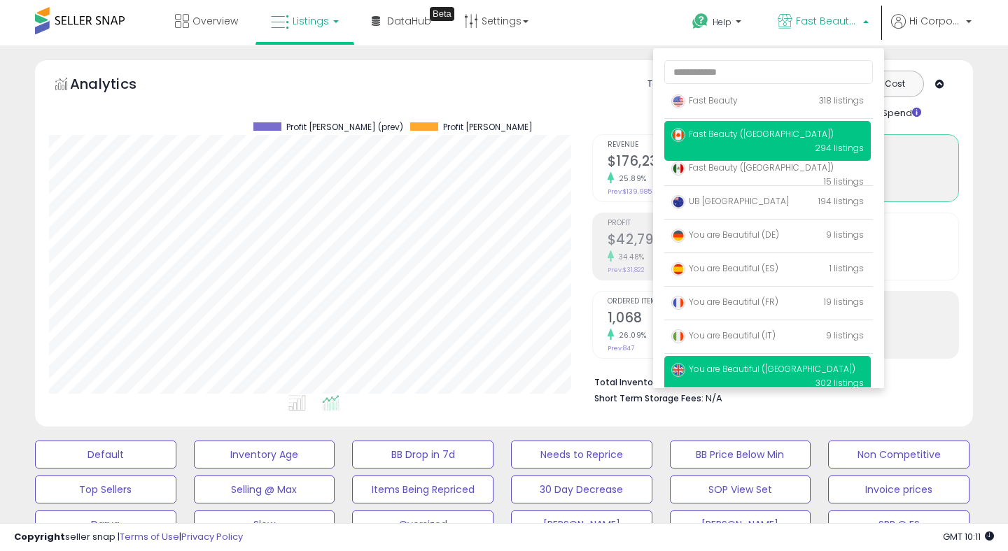
click at [700, 372] on span "You are Beautiful ([GEOGRAPHIC_DATA])" at bounding box center [763, 369] width 184 height 12
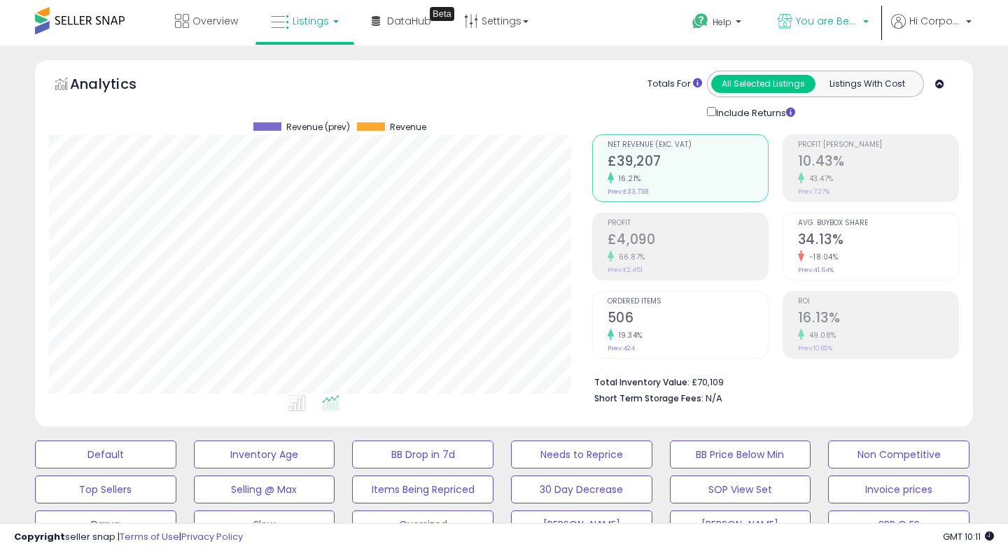
scroll to position [287, 542]
click at [861, 329] on div "49.08%" at bounding box center [878, 335] width 160 height 13
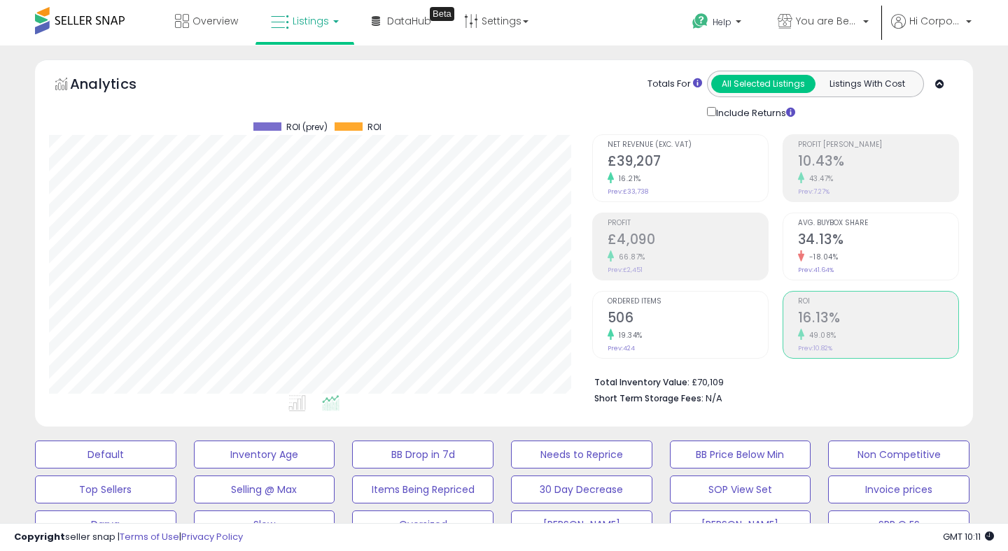
click at [848, 148] on div "Profit Margin 10.43% 43.47% Prev: 7.27%" at bounding box center [878, 166] width 160 height 63
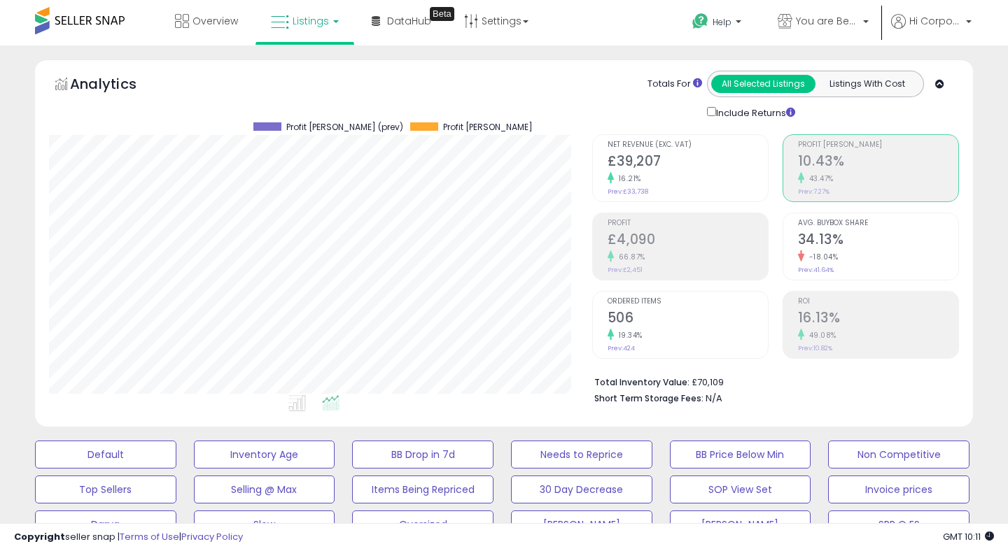
click at [879, 304] on span "ROI" at bounding box center [878, 302] width 160 height 8
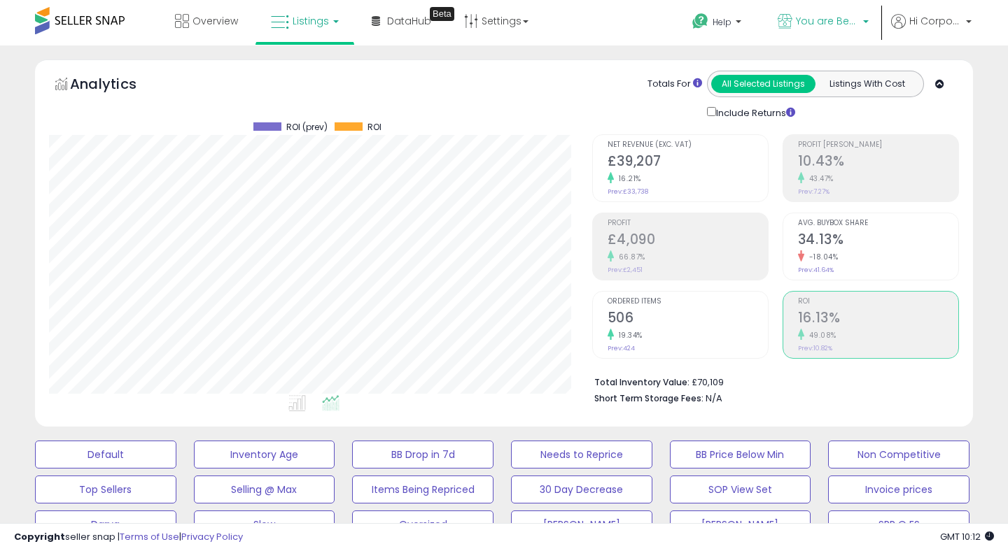
click at [798, 14] on span "You are Beautiful ([GEOGRAPHIC_DATA])" at bounding box center [827, 21] width 63 height 14
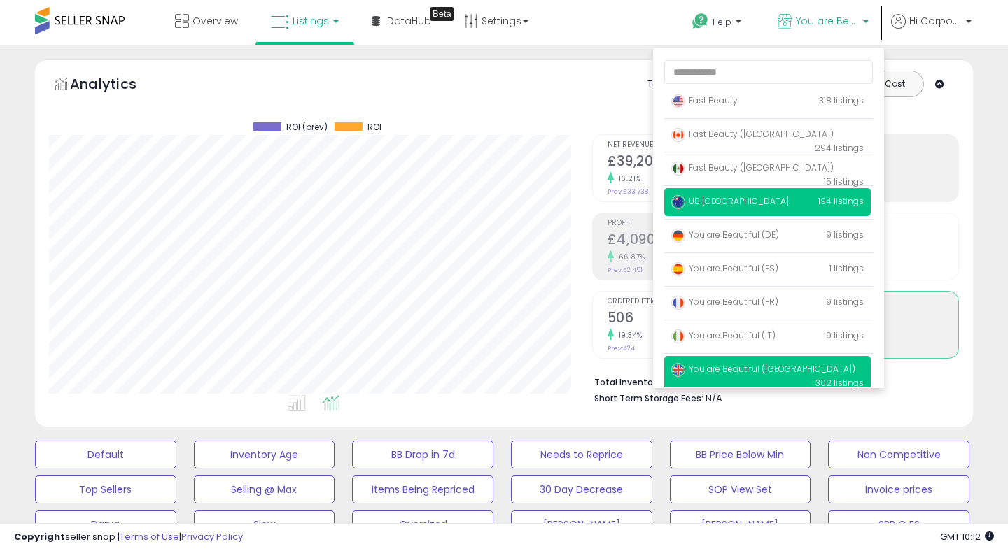
click at [707, 203] on span "UB [GEOGRAPHIC_DATA]" at bounding box center [730, 201] width 118 height 12
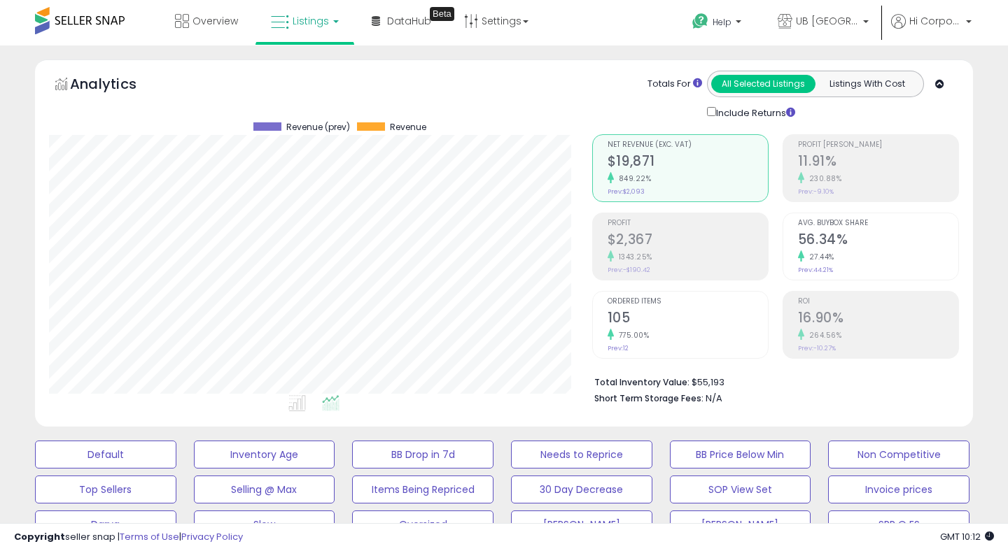
scroll to position [287, 542]
click at [846, 327] on h2 "16.90%" at bounding box center [878, 319] width 160 height 19
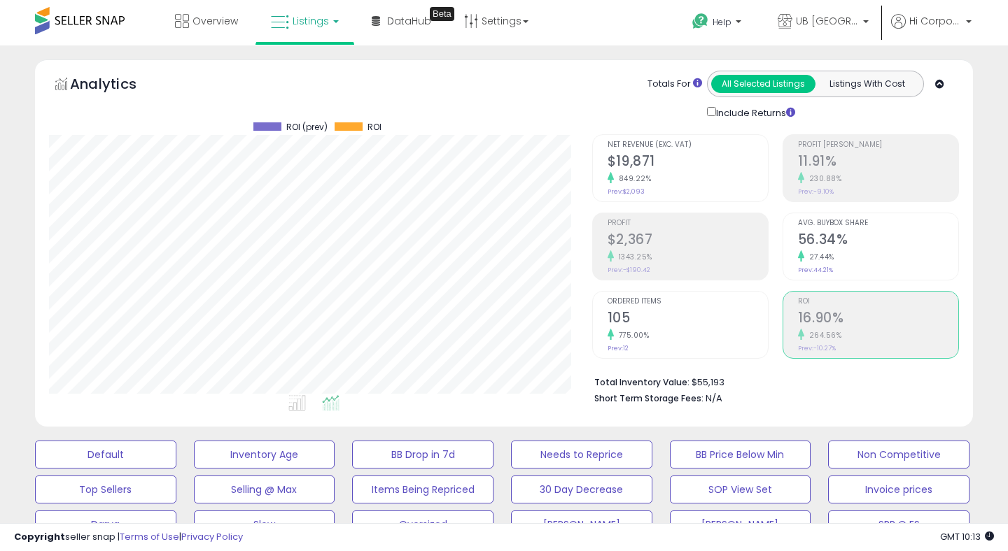
click at [834, 167] on h2 "11.91%" at bounding box center [878, 162] width 160 height 19
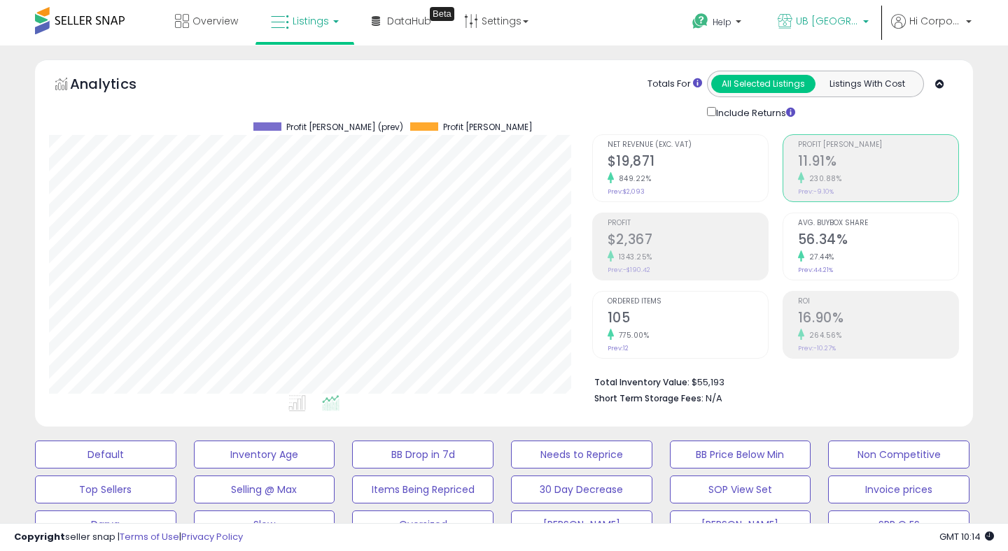
click at [833, 15] on span "UB [GEOGRAPHIC_DATA]" at bounding box center [827, 21] width 63 height 14
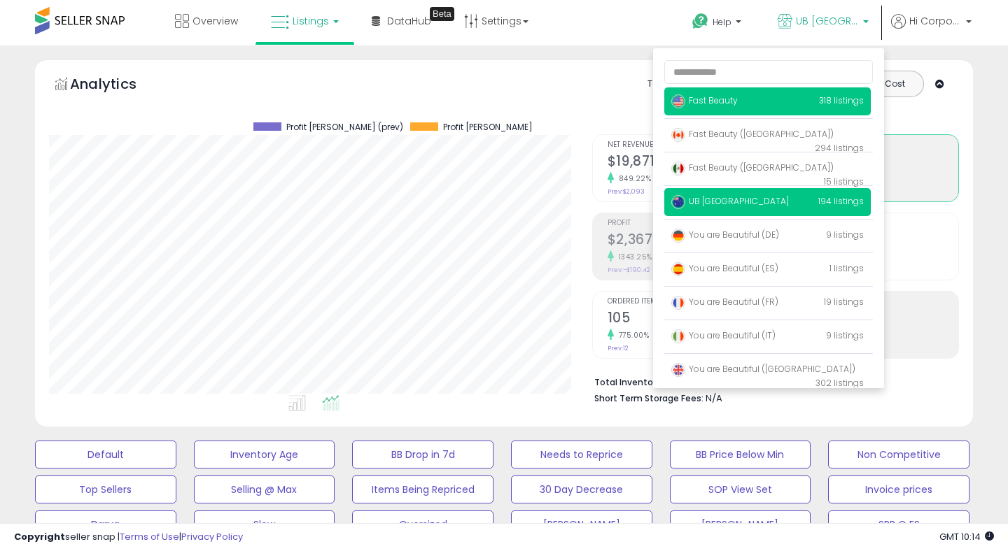
click at [757, 100] on p "Fast Beauty 318 listings" at bounding box center [767, 101] width 206 height 28
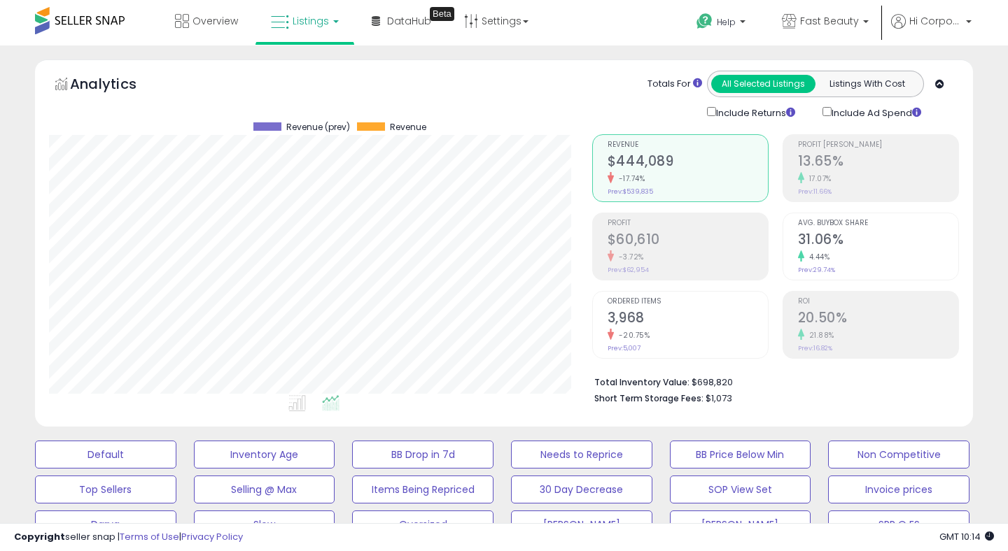
scroll to position [287, 542]
click at [848, 337] on div "21.88%" at bounding box center [878, 335] width 160 height 13
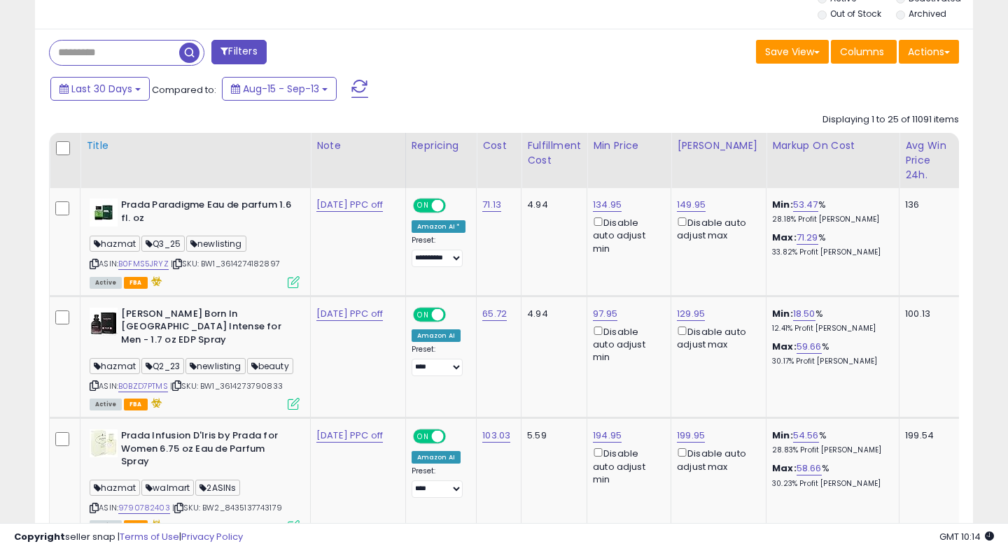
scroll to position [655, 0]
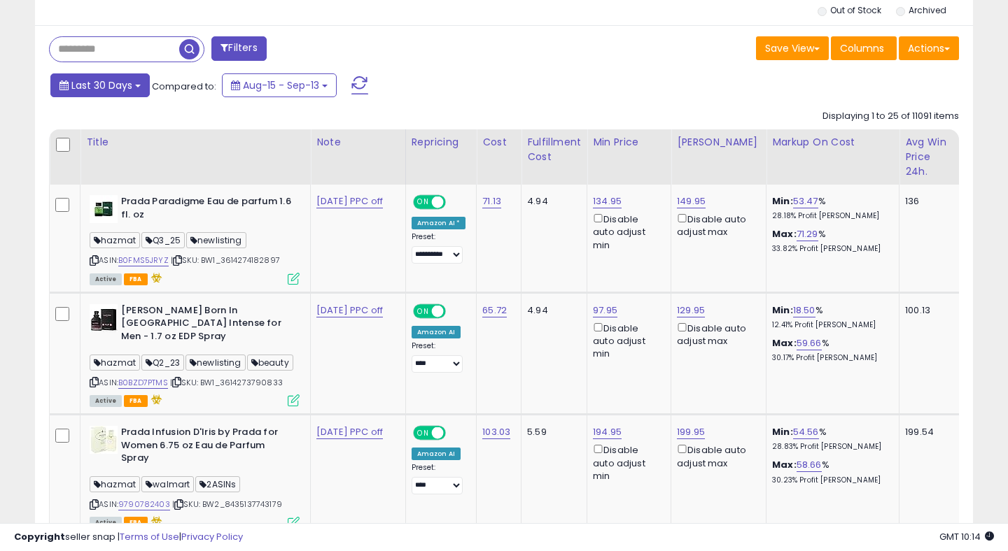
click at [69, 82] on button "Last 30 Days" at bounding box center [99, 85] width 99 height 24
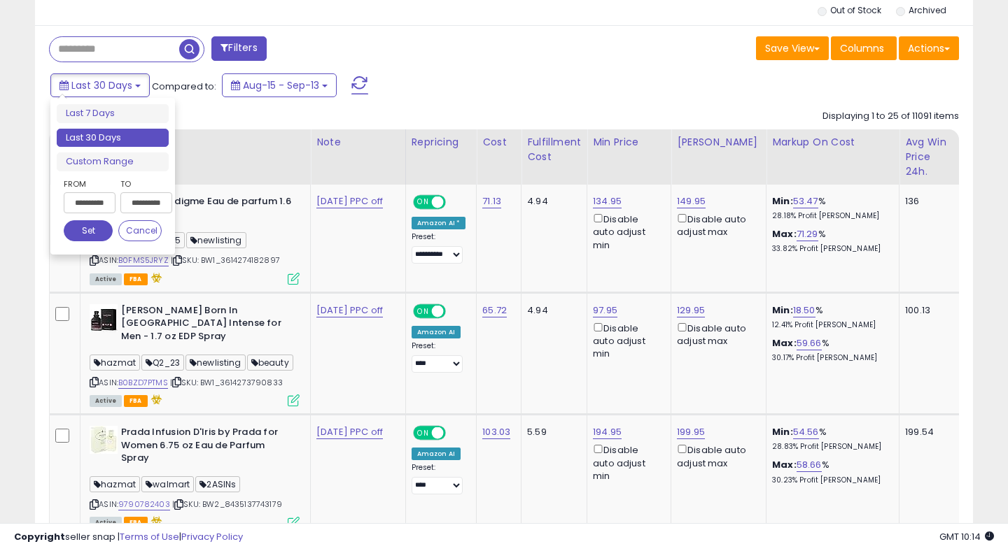
click at [78, 205] on input "**********" at bounding box center [90, 202] width 52 height 21
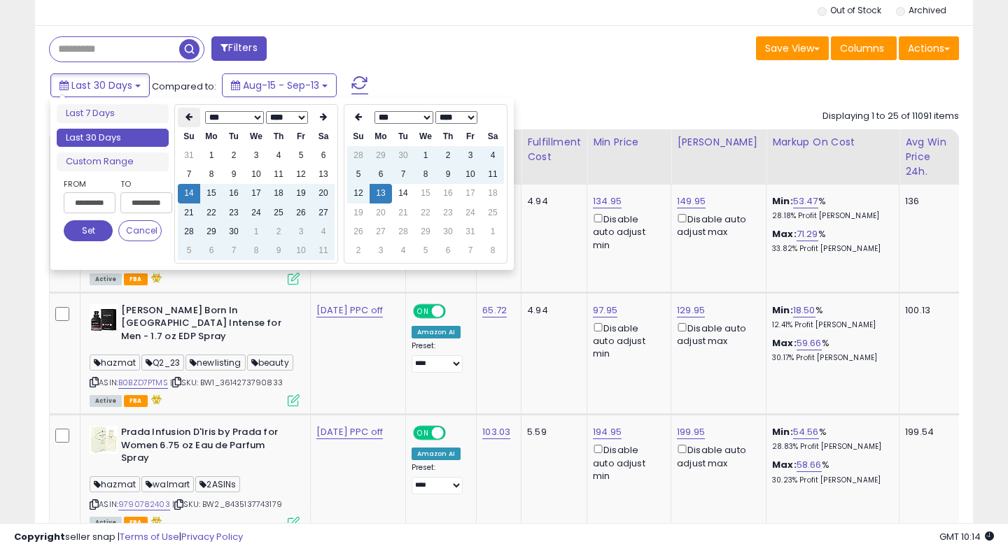
click at [185, 119] on icon at bounding box center [188, 117] width 7 height 8
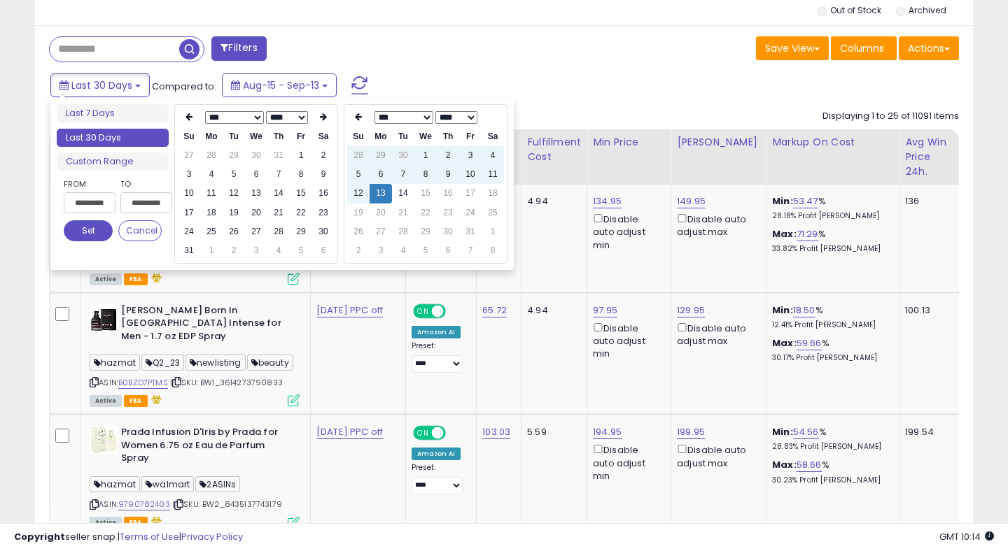
click at [185, 119] on icon at bounding box center [188, 117] width 7 height 8
type input "**********"
click at [189, 172] on td "1" at bounding box center [189, 174] width 22 height 19
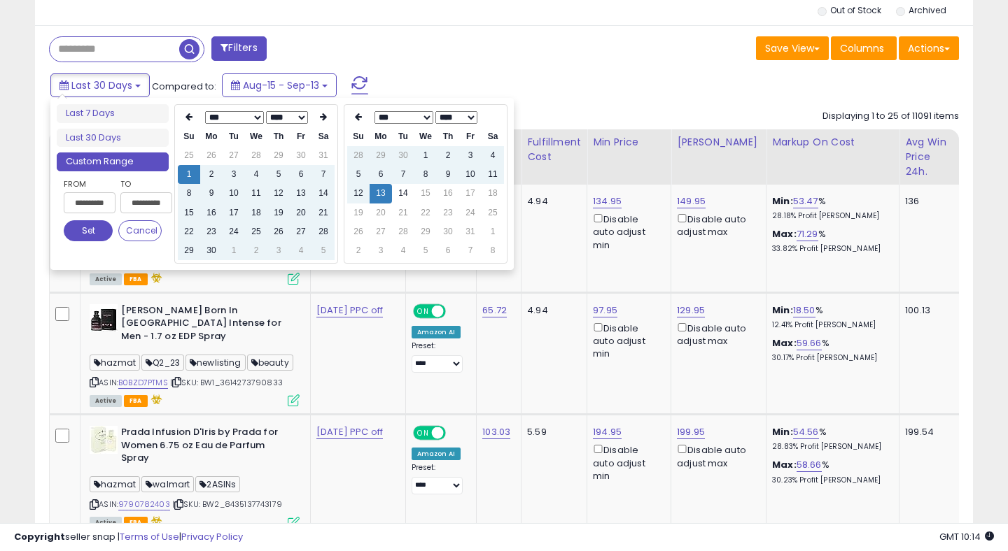
click at [95, 234] on button "Set" at bounding box center [88, 230] width 49 height 21
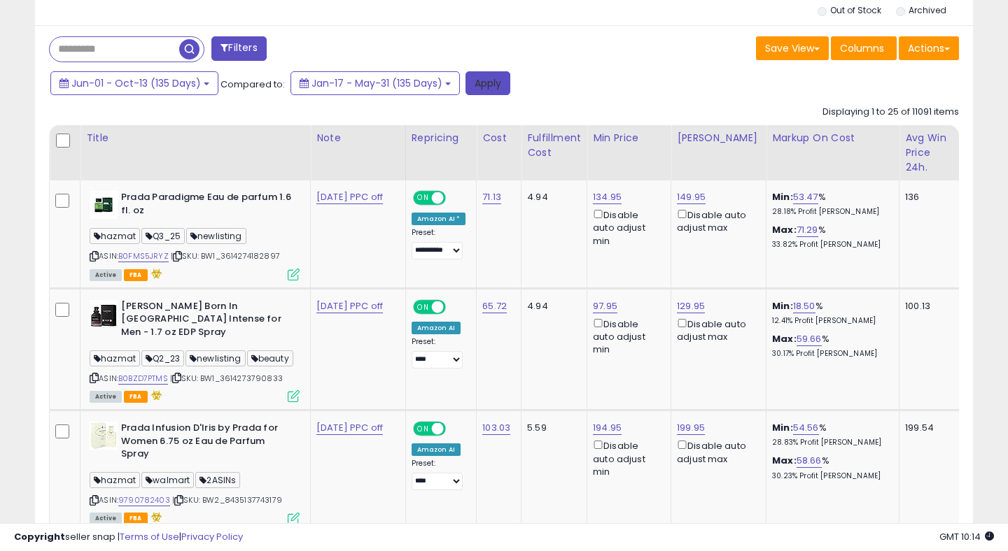
click at [504, 90] on button "Apply" at bounding box center [487, 83] width 45 height 24
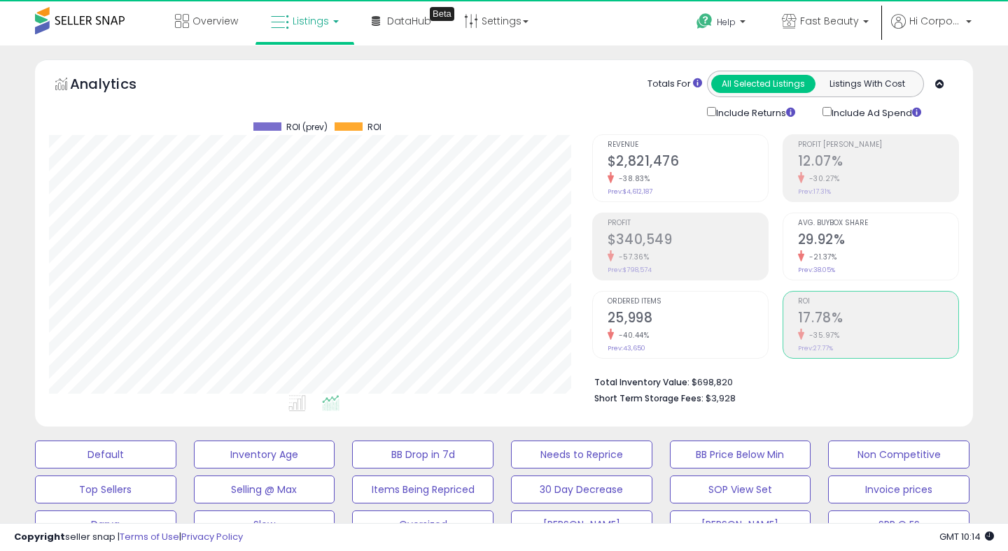
scroll to position [287, 542]
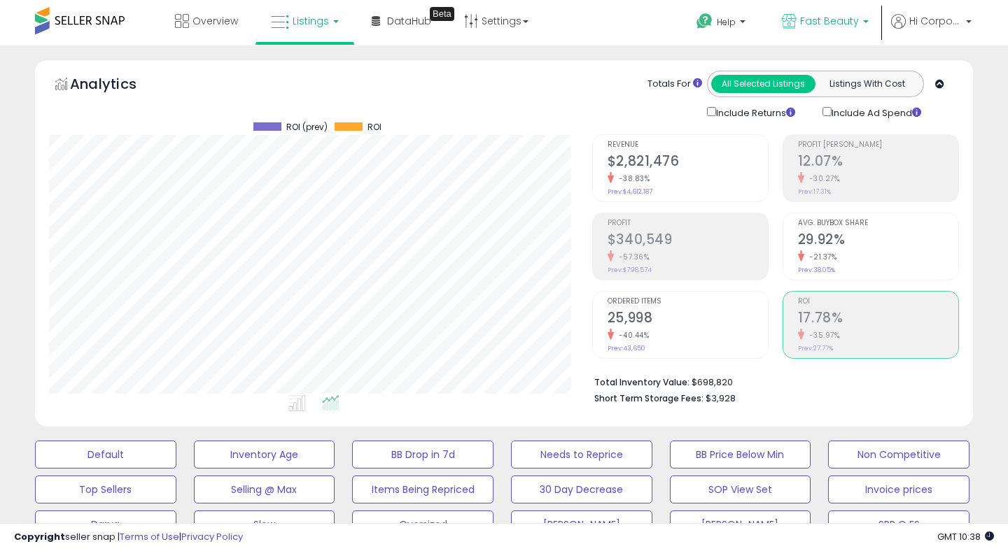
click at [818, 17] on span "Fast Beauty" at bounding box center [829, 21] width 59 height 14
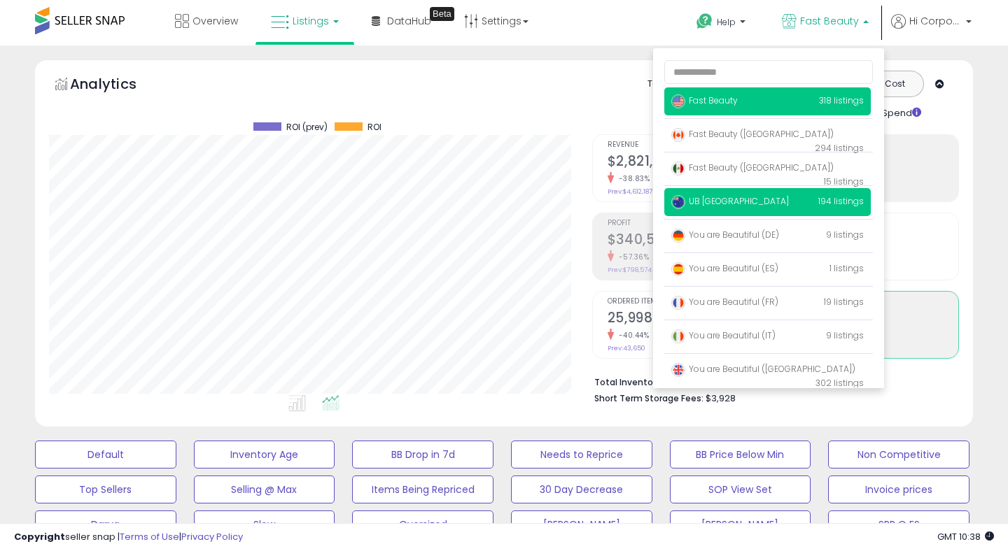
click at [714, 204] on span "UB [GEOGRAPHIC_DATA]" at bounding box center [730, 201] width 118 height 12
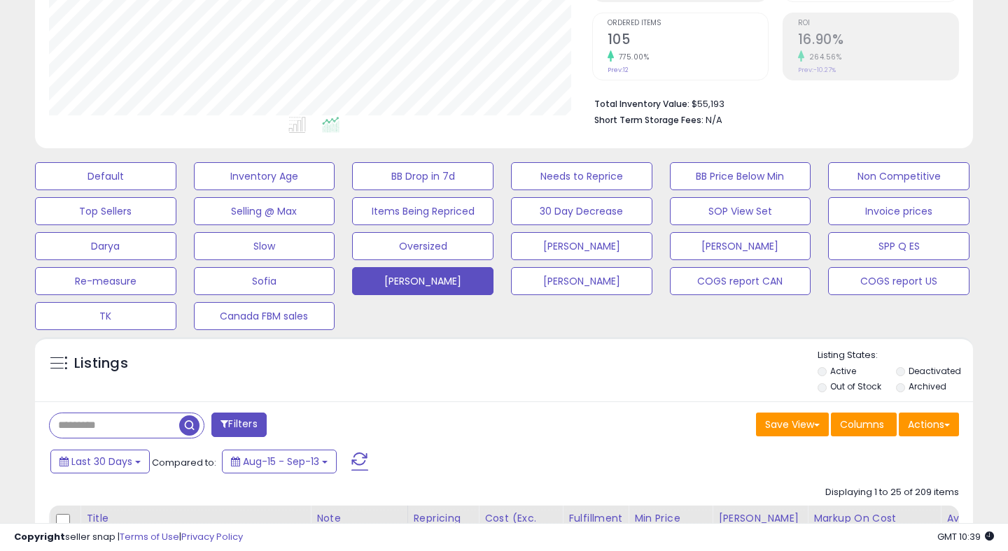
scroll to position [295, 0]
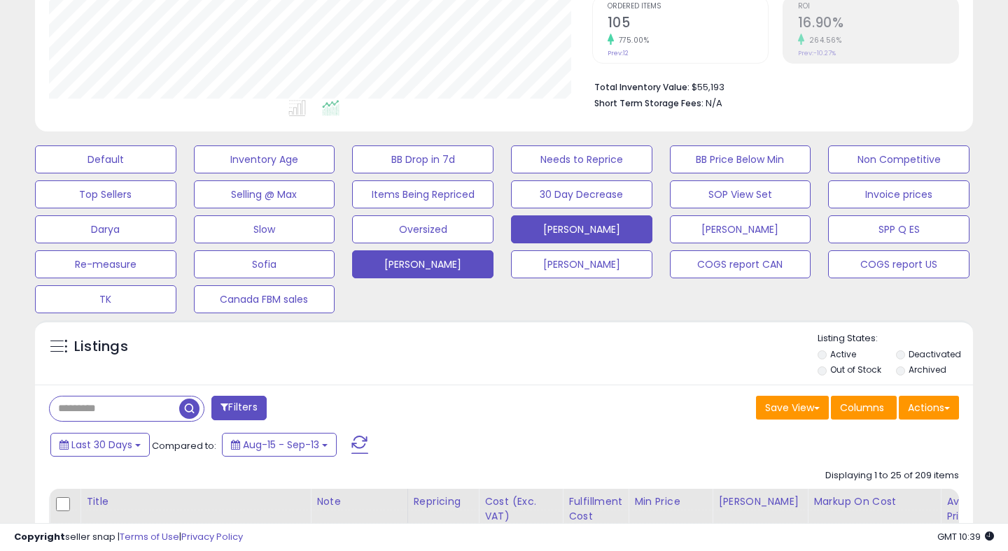
click at [609, 228] on button "[PERSON_NAME]" at bounding box center [581, 230] width 141 height 28
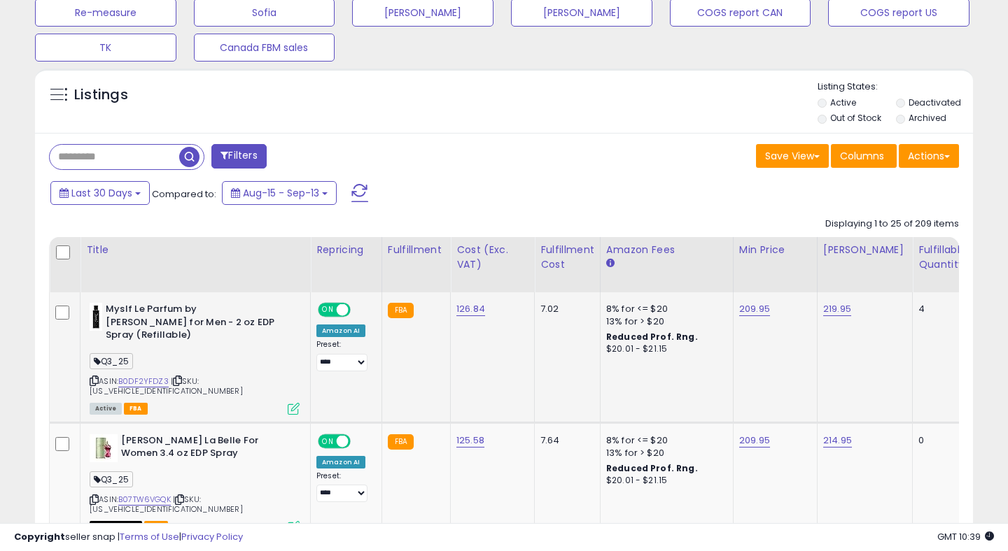
scroll to position [506, 0]
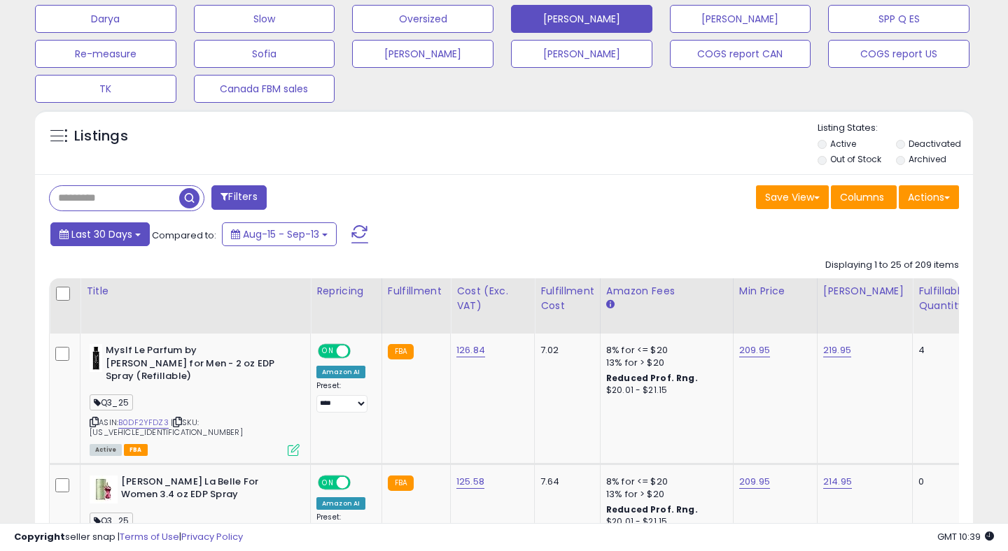
click at [97, 230] on span "Last 30 Days" at bounding box center [101, 234] width 61 height 14
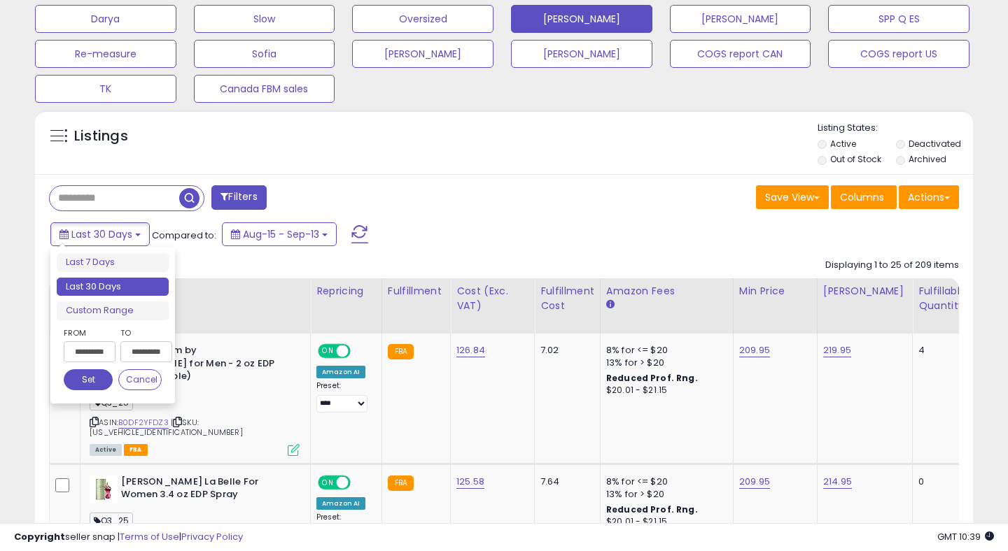
click at [93, 357] on input "**********" at bounding box center [90, 351] width 52 height 21
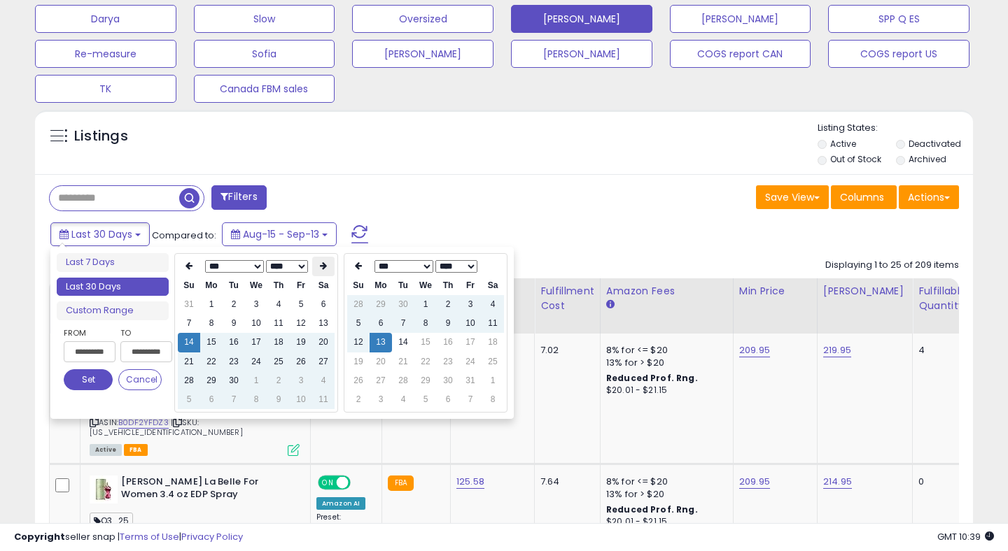
click at [327, 262] on th at bounding box center [323, 267] width 22 height 20
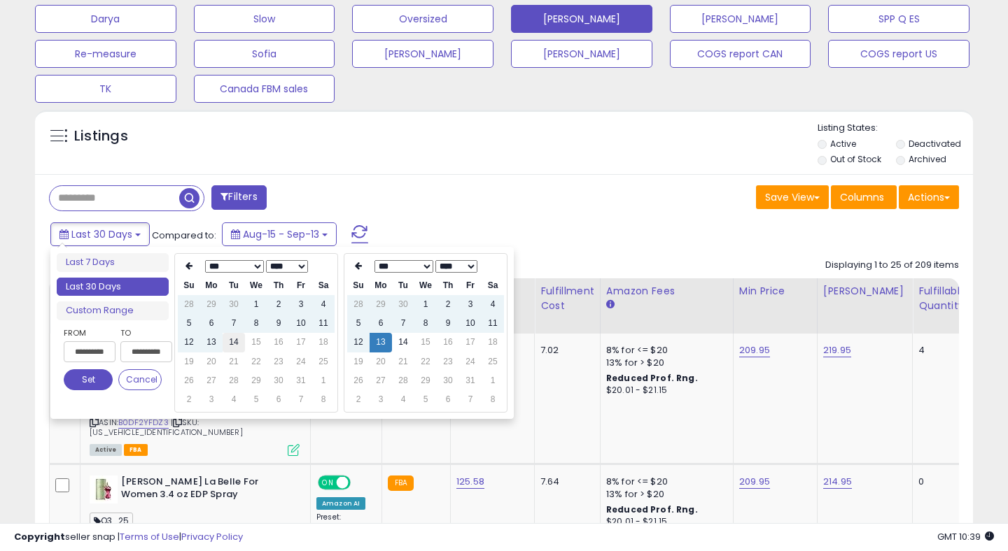
type input "**********"
click at [235, 337] on td "14" at bounding box center [234, 342] width 22 height 19
type input "**********"
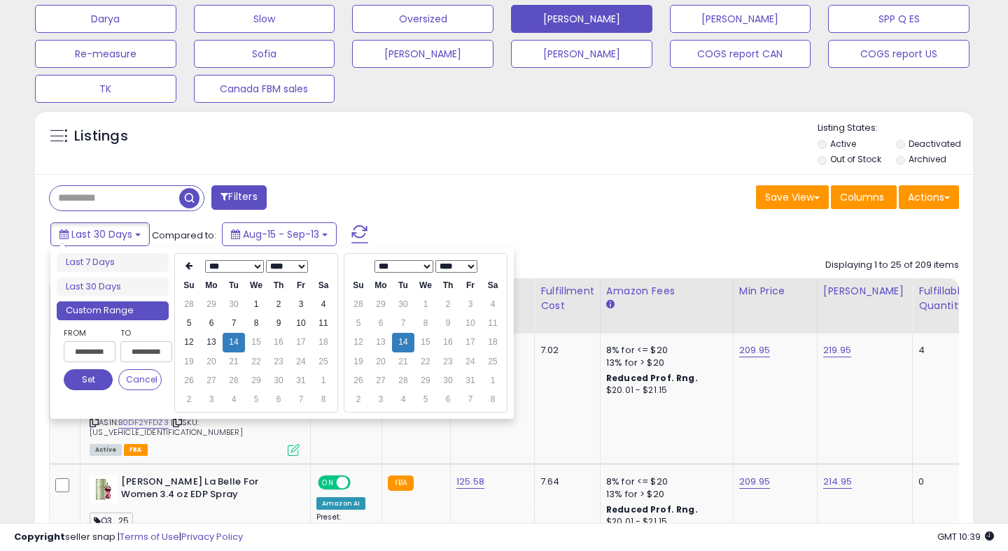
type input "**********"
click at [89, 384] on button "Set" at bounding box center [88, 379] width 49 height 21
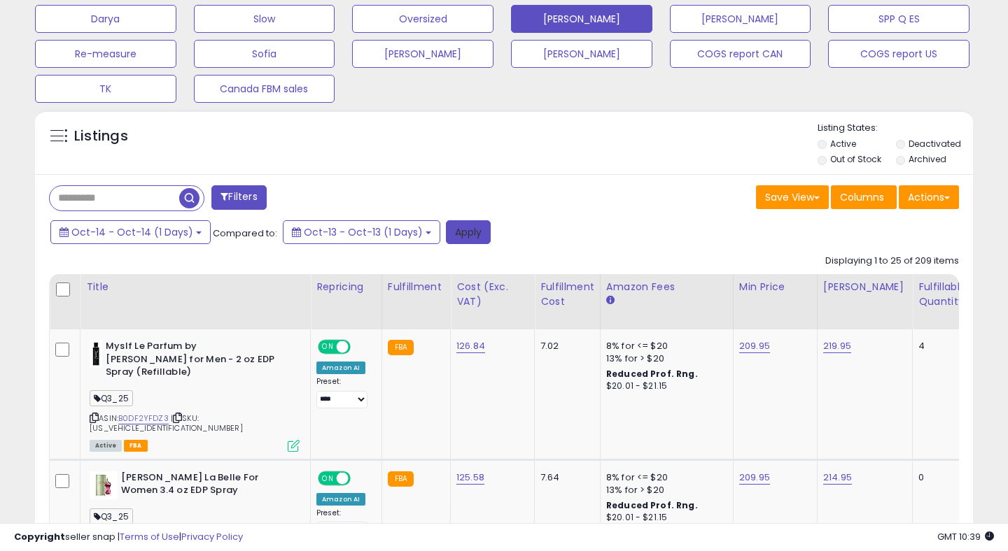
click at [470, 226] on button "Apply" at bounding box center [468, 232] width 45 height 24
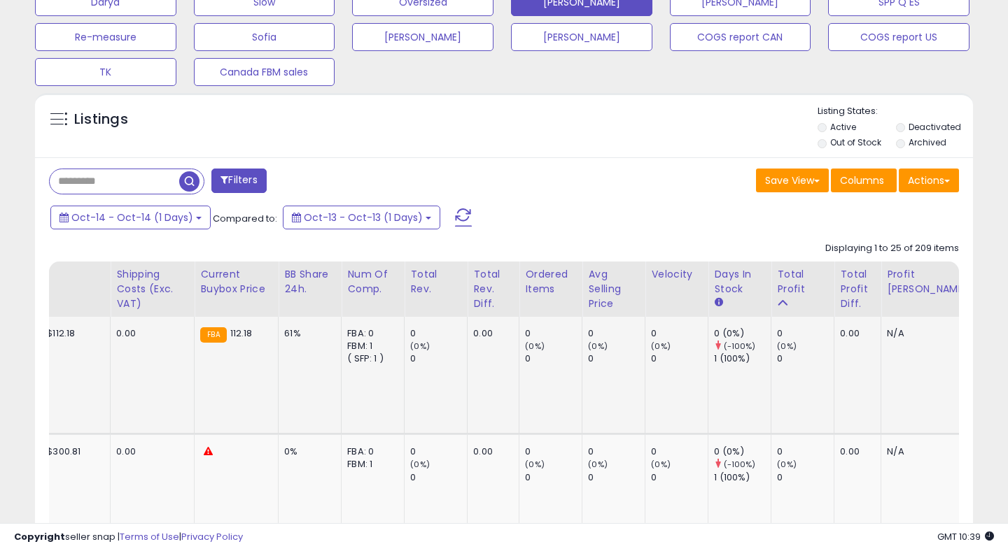
scroll to position [0, 1002]
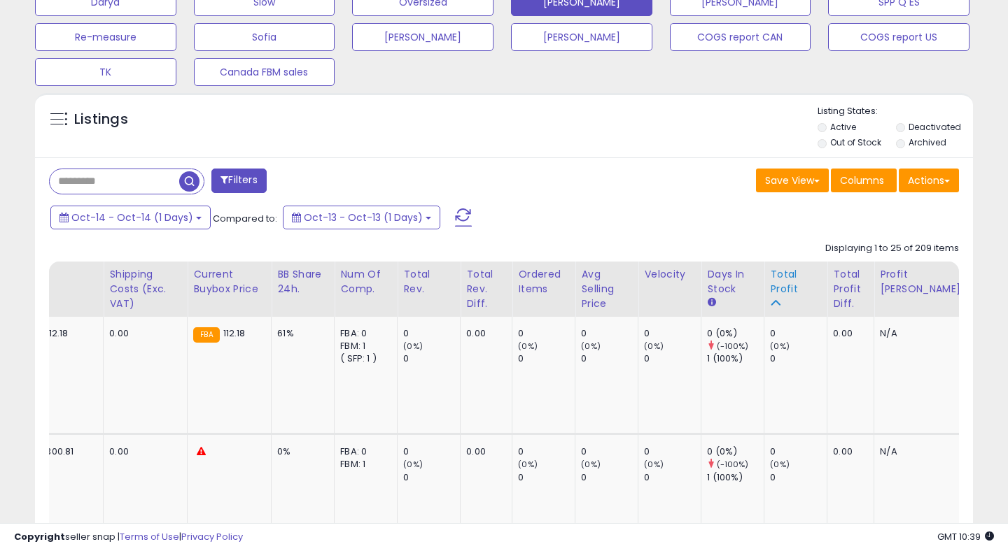
click at [770, 280] on div "Total Profit" at bounding box center [795, 281] width 51 height 29
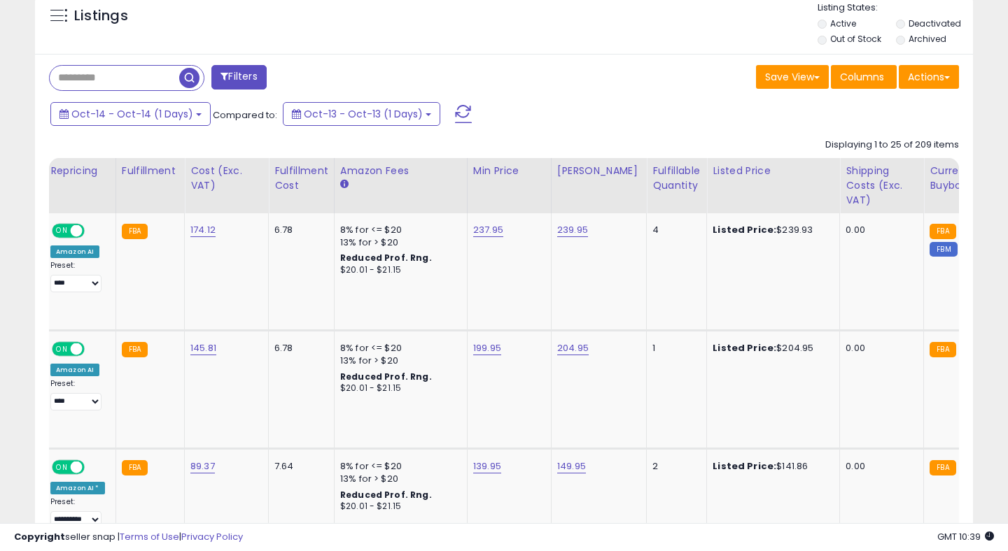
scroll to position [0, 0]
